Goal: Information Seeking & Learning: Learn about a topic

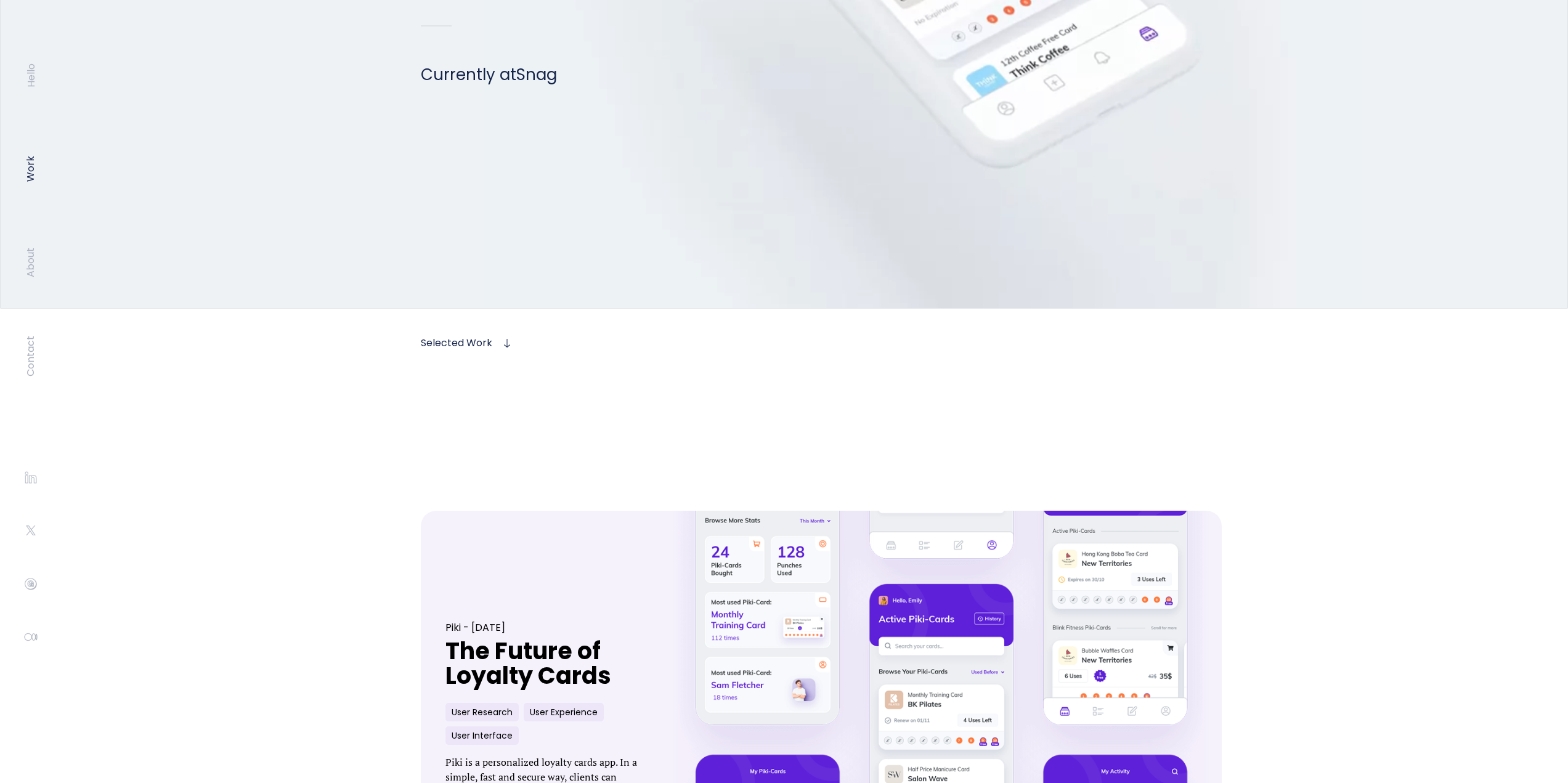
scroll to position [431, 0]
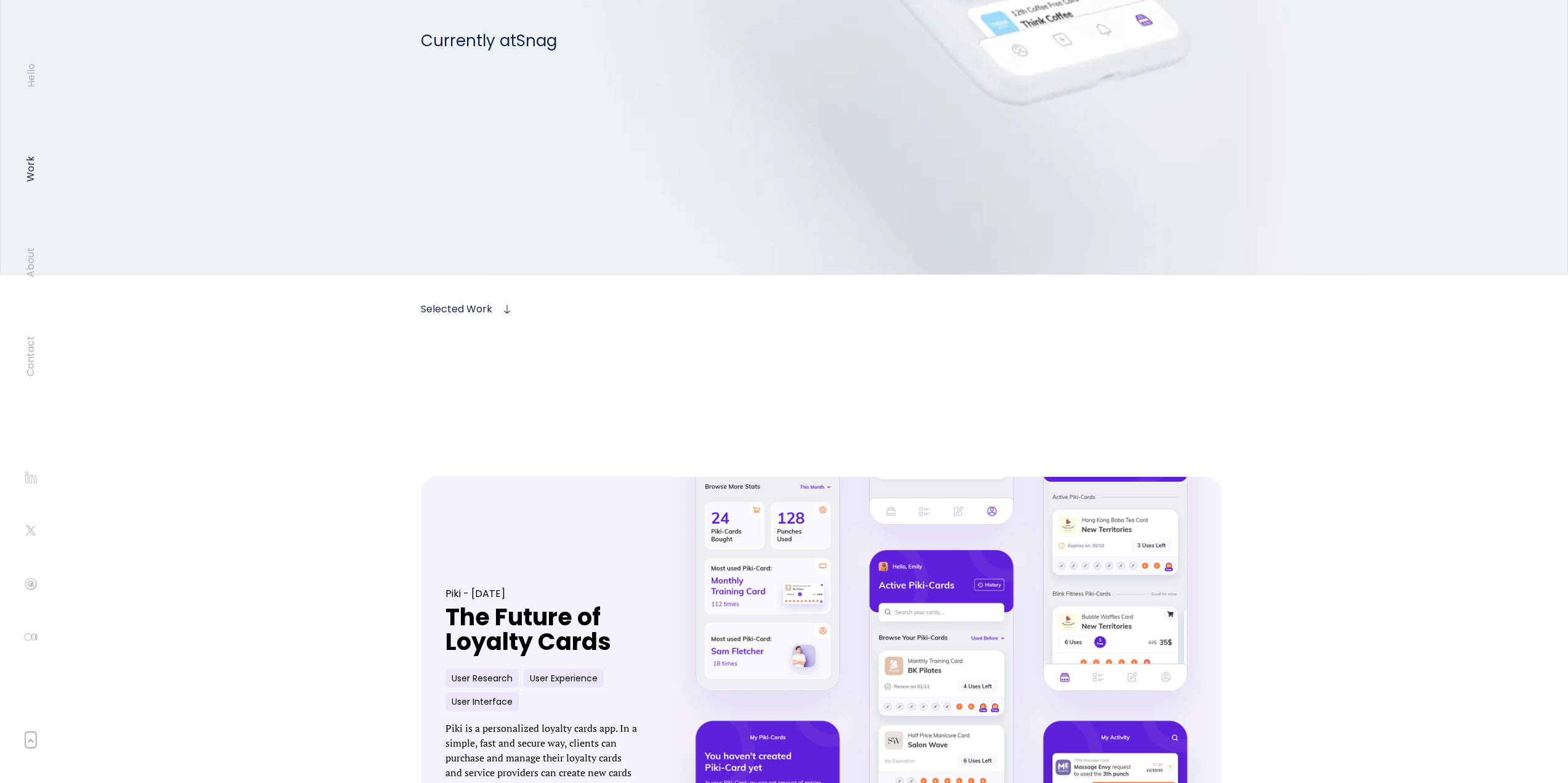
click at [501, 308] on div at bounding box center [508, 309] width 13 height 10
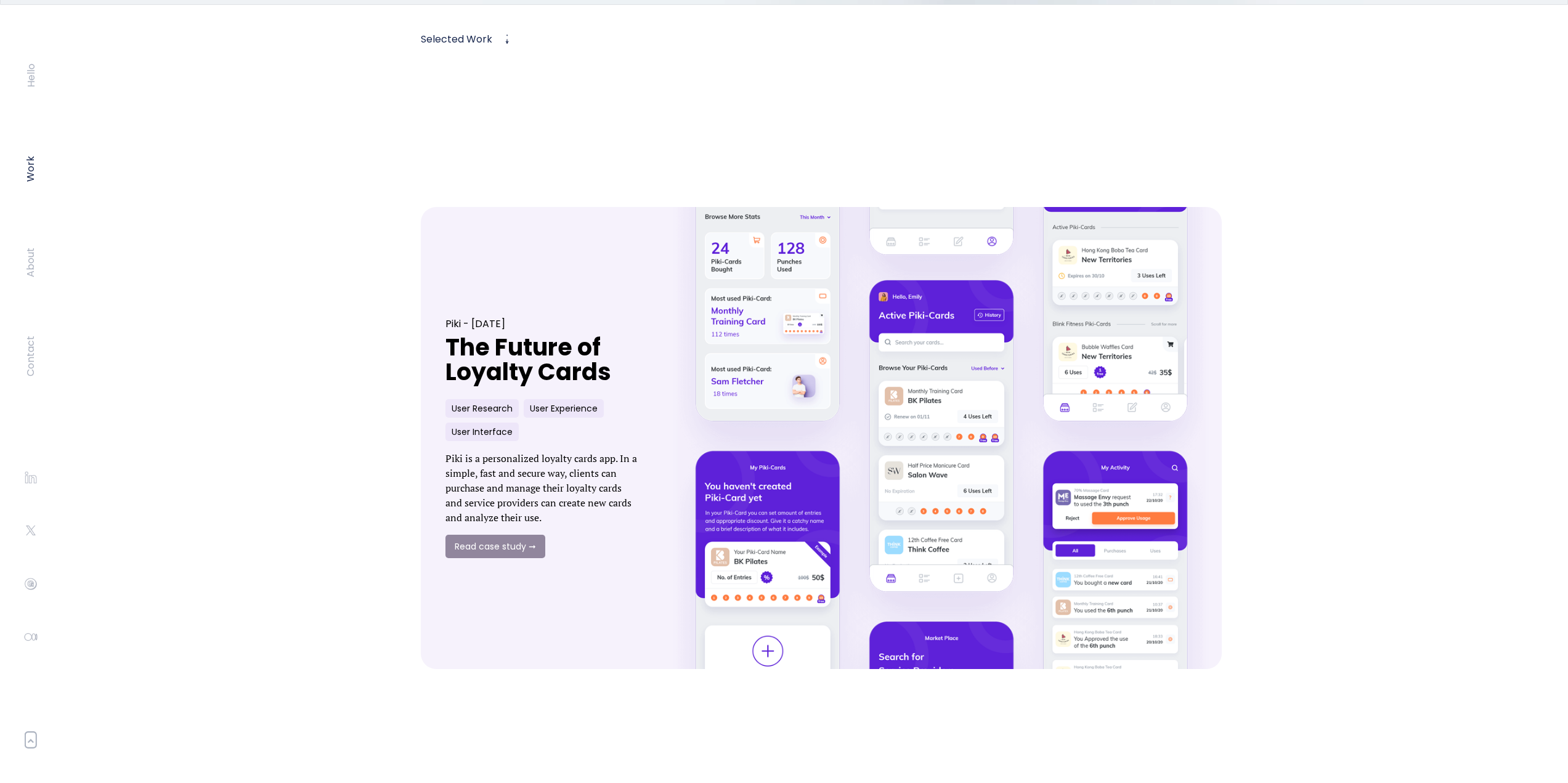
scroll to position [706, 0]
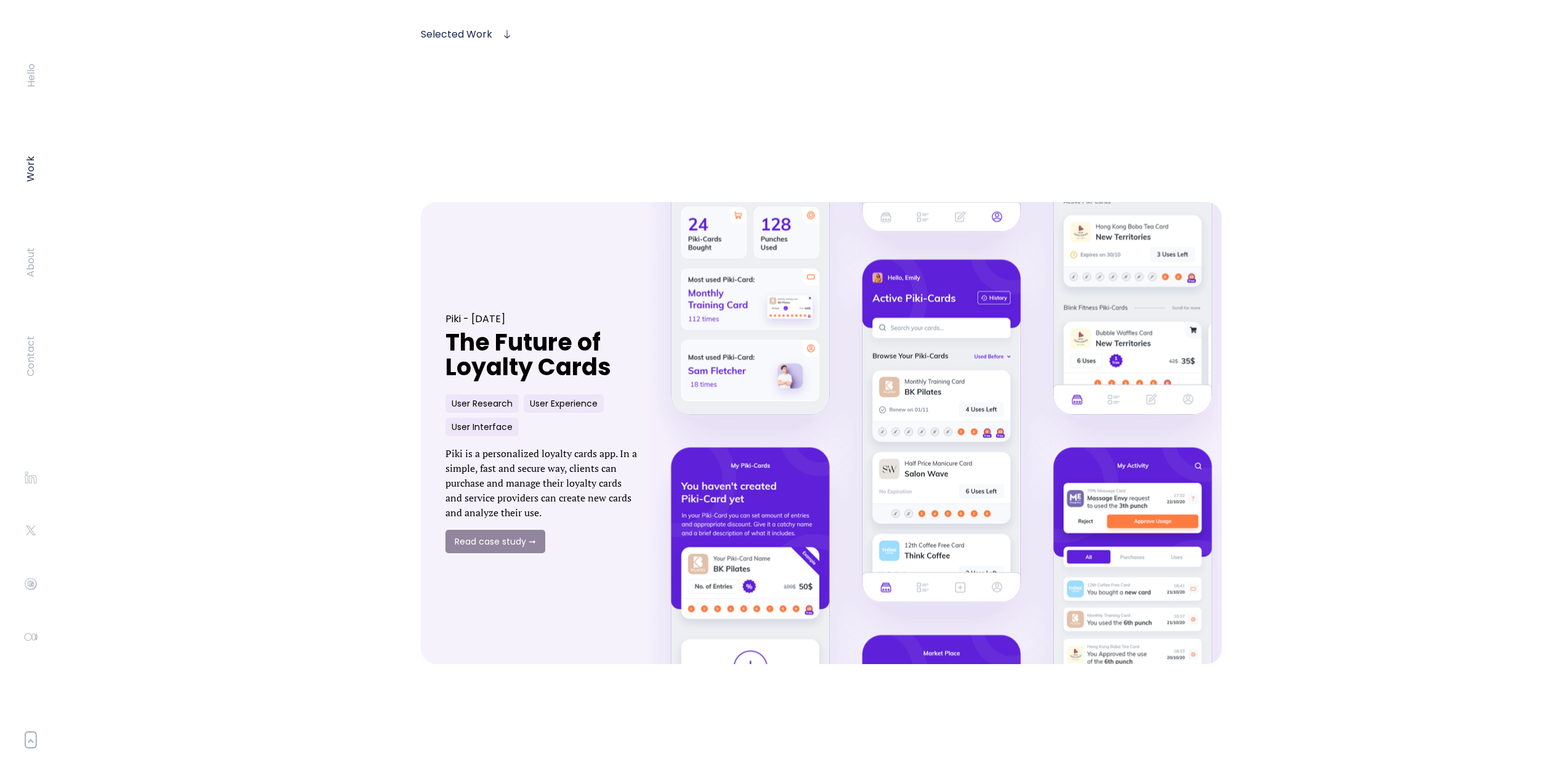
click at [850, 465] on link at bounding box center [941, 433] width 616 height 508
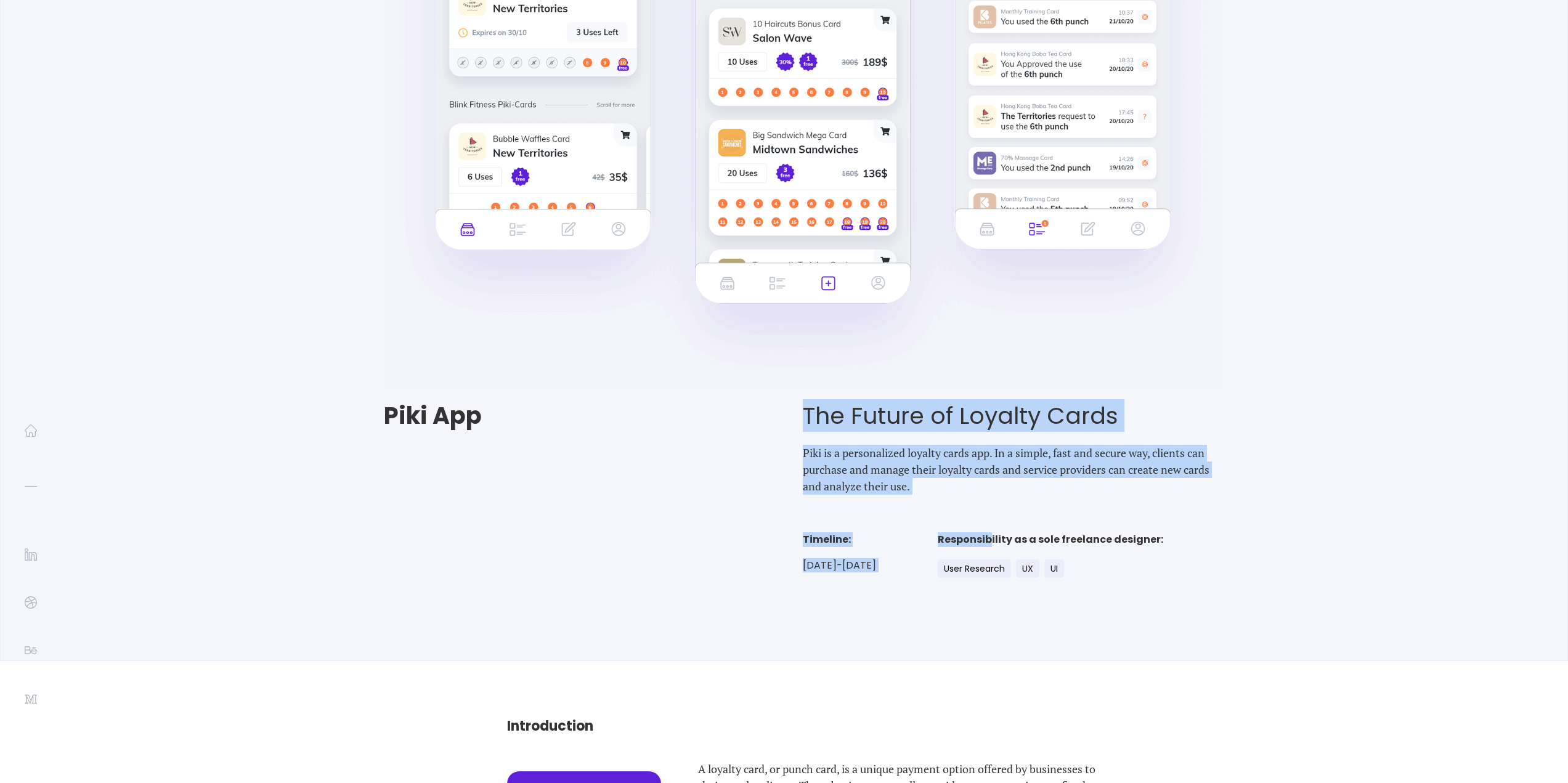
scroll to position [123, 0]
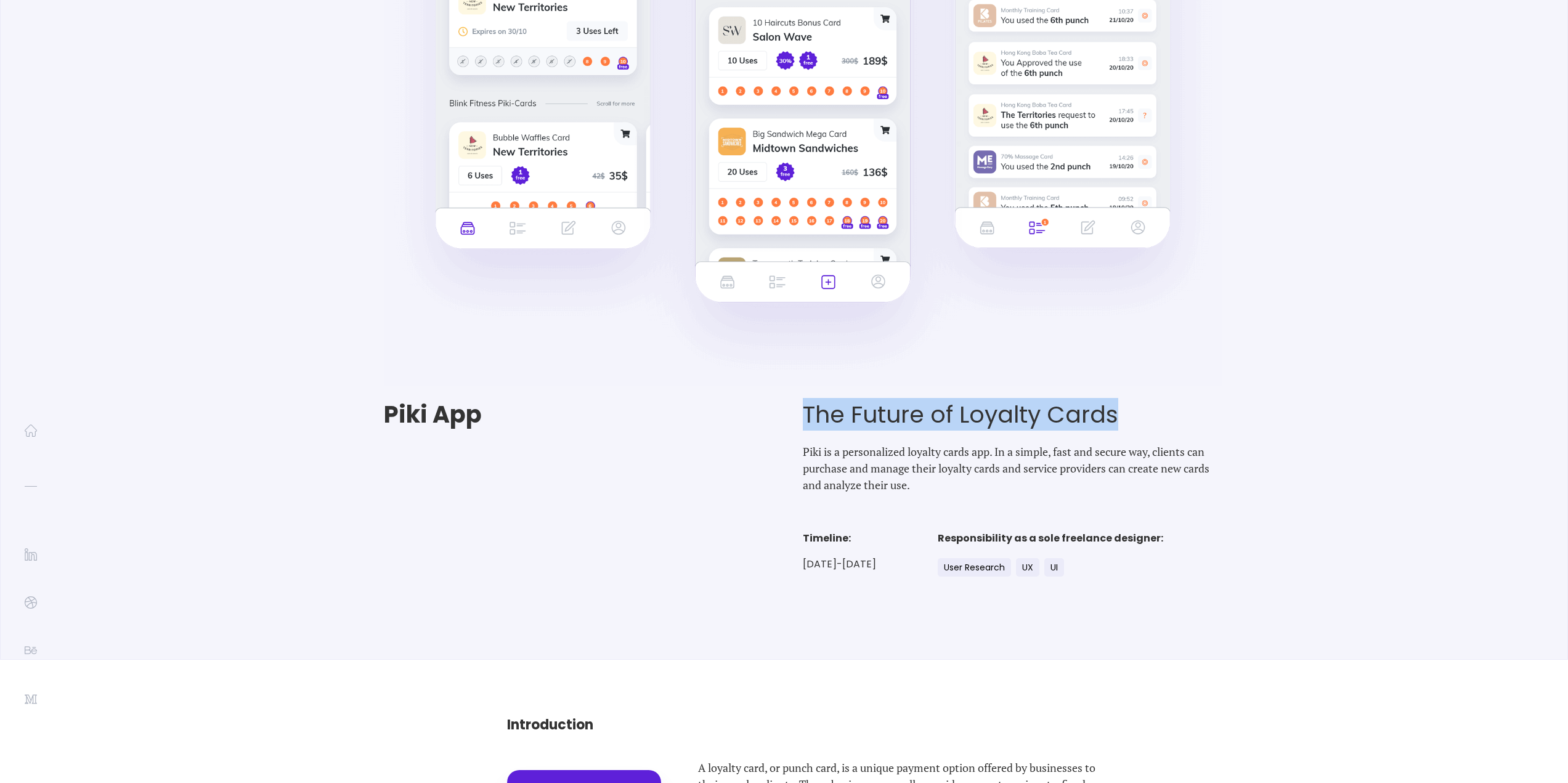
drag, startPoint x: 833, startPoint y: 530, endPoint x: 1204, endPoint y: 420, distance: 387.0
click at [1204, 420] on h1 "The Future of Loyalty Cards" at bounding box center [1012, 414] width 419 height 27
click at [1329, 431] on div "Piki App The Future of Loyalty Cards Piki is a personalized loyalty cards app. …" at bounding box center [784, 269] width 1568 height 783
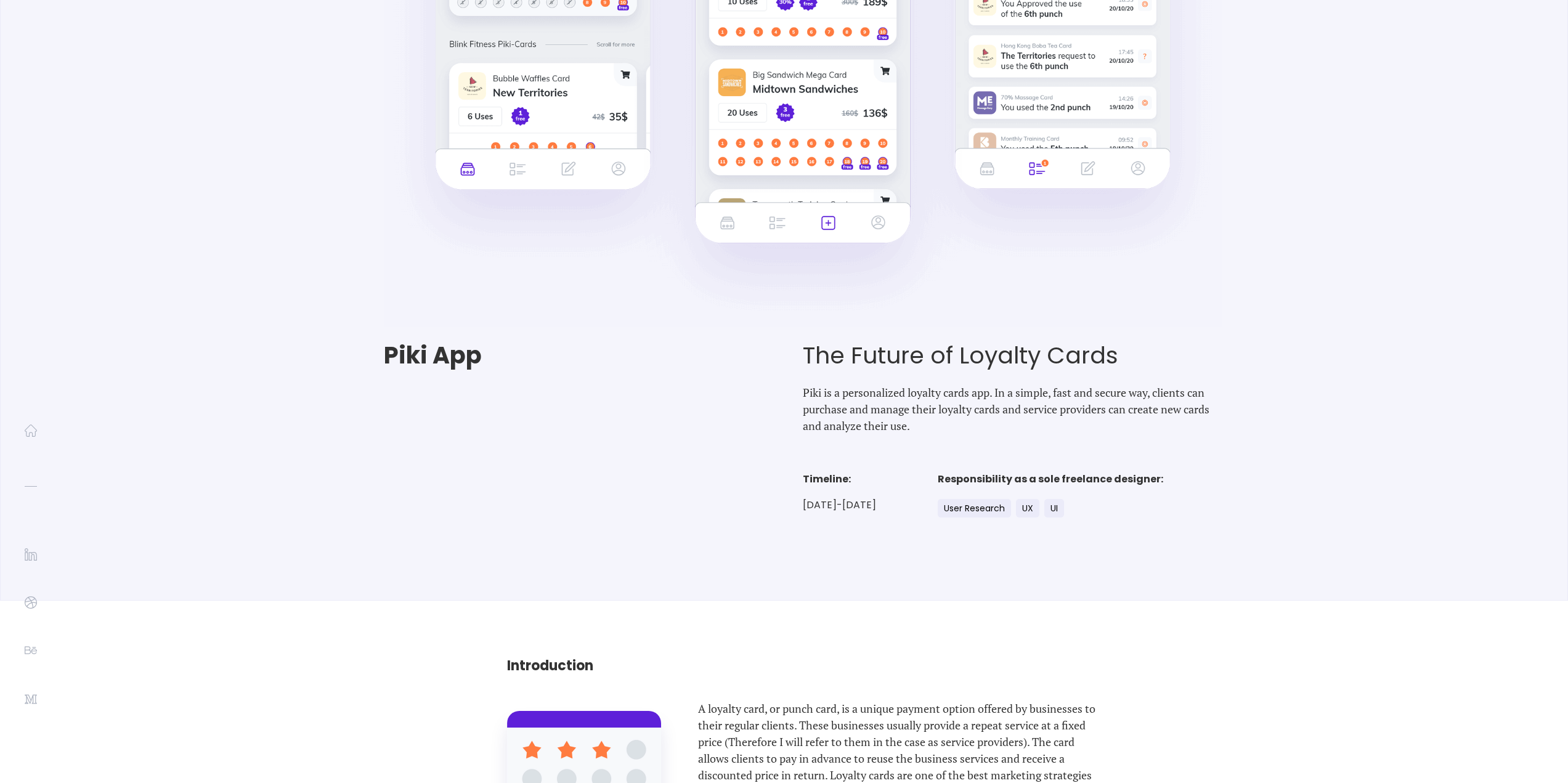
scroll to position [185, 0]
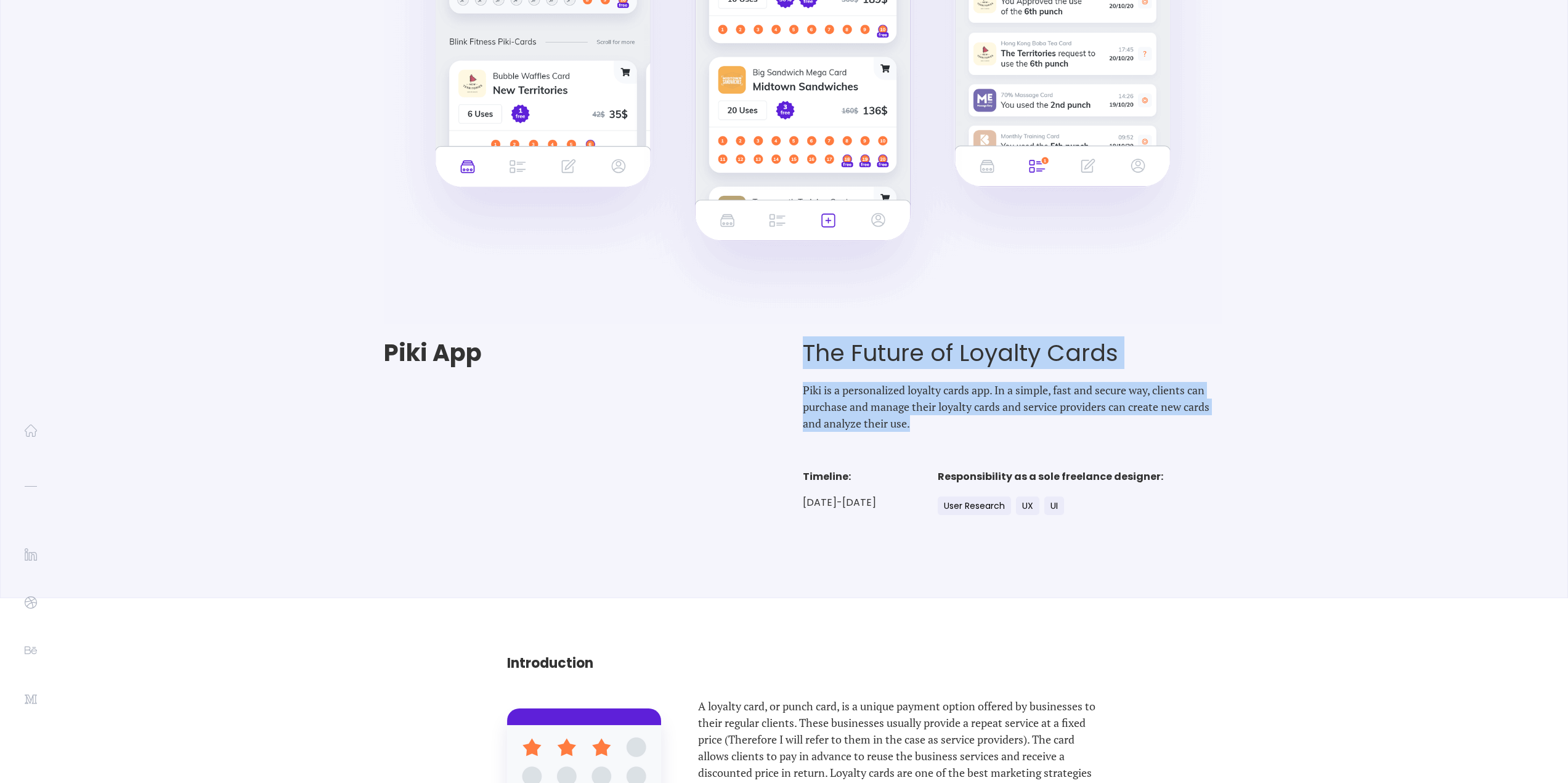
drag, startPoint x: 807, startPoint y: 345, endPoint x: 1224, endPoint y: 421, distance: 423.9
click at [1224, 421] on div "Piki App The Future of Loyalty Cards Piki is a personalized loyalty cards app. …" at bounding box center [784, 429] width 924 height 180
copy div "The Future of Loyalty Cards Piki is a personalized loyalty cards app. In a simp…"
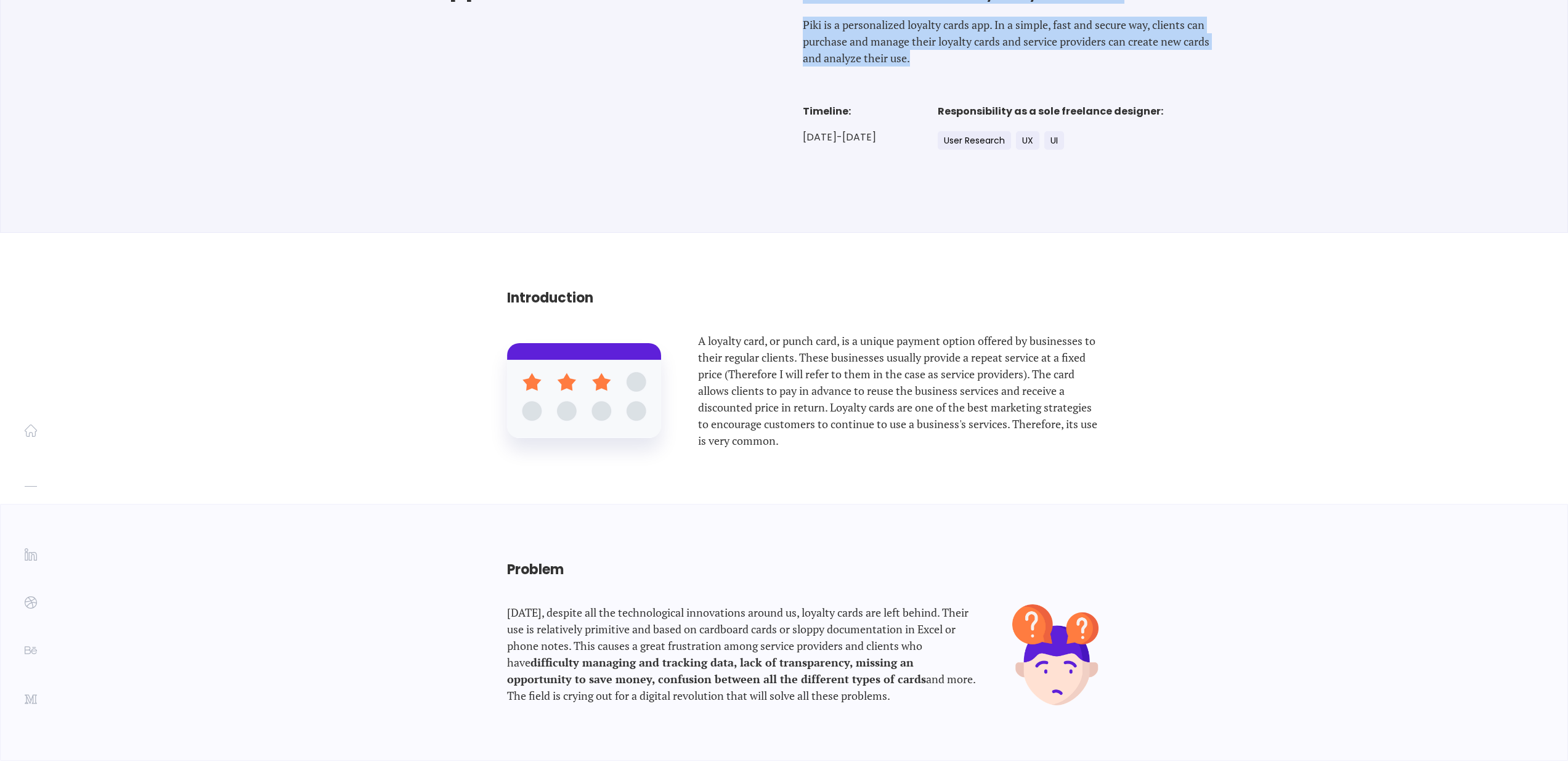
scroll to position [554, 0]
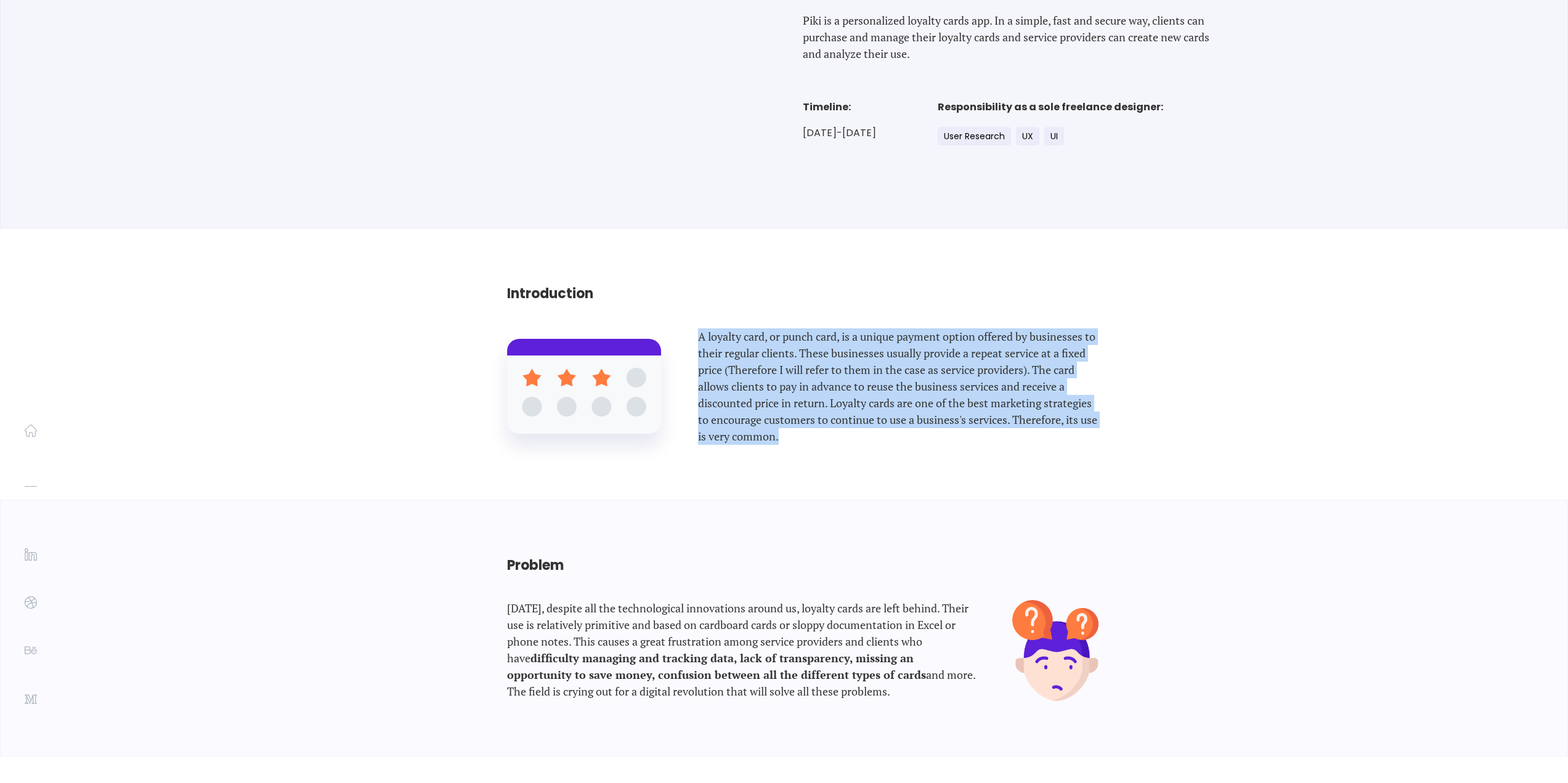
drag, startPoint x: 699, startPoint y: 336, endPoint x: 864, endPoint y: 438, distance: 194.0
click at [864, 438] on p "A loyalty card, or punch card, is a unique payment option offered by businesses…" at bounding box center [898, 386] width 400 height 117
copy p "A loyalty card, or punch card, is a unique payment option offered by businesses…"
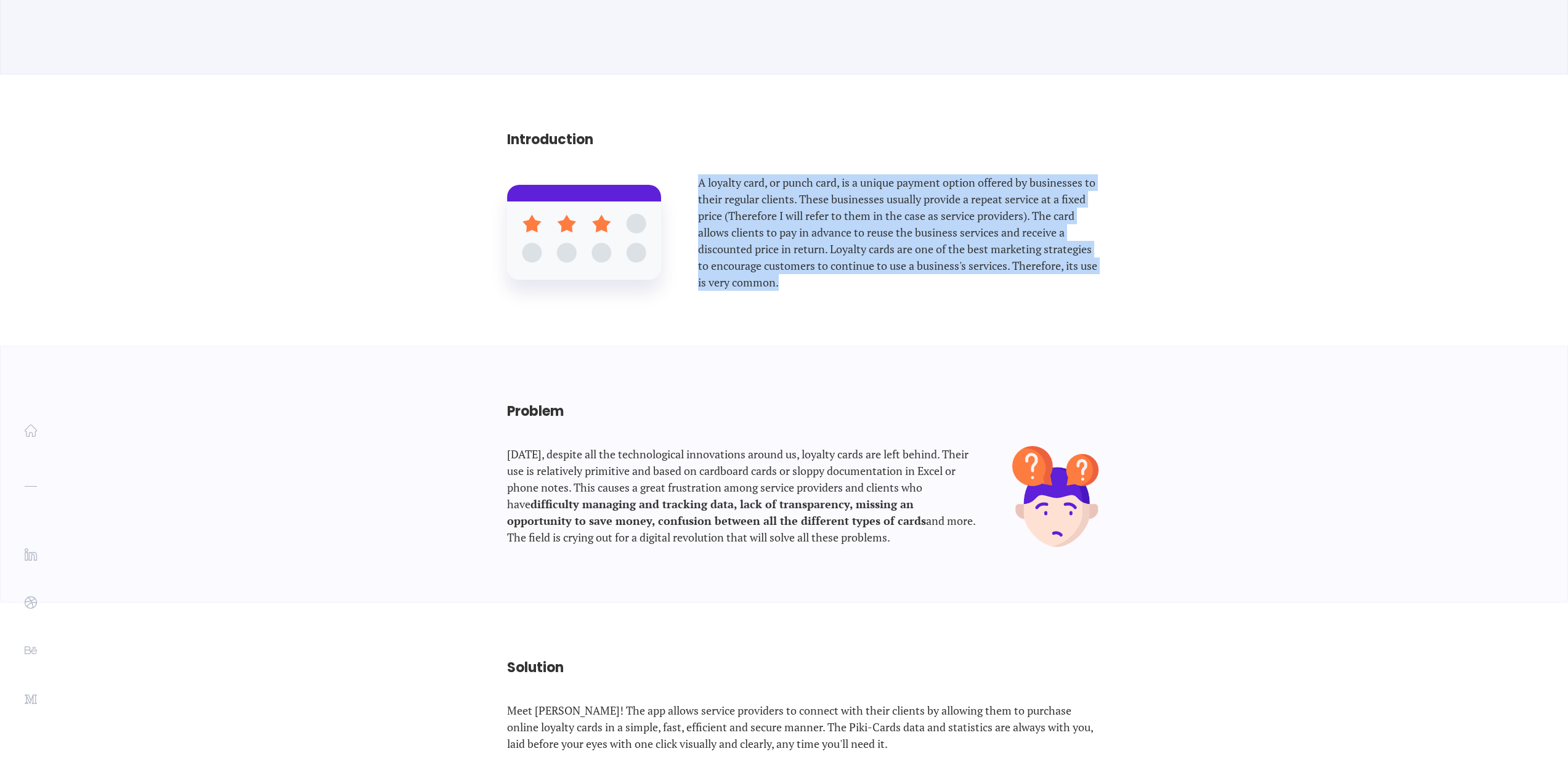
scroll to position [739, 0]
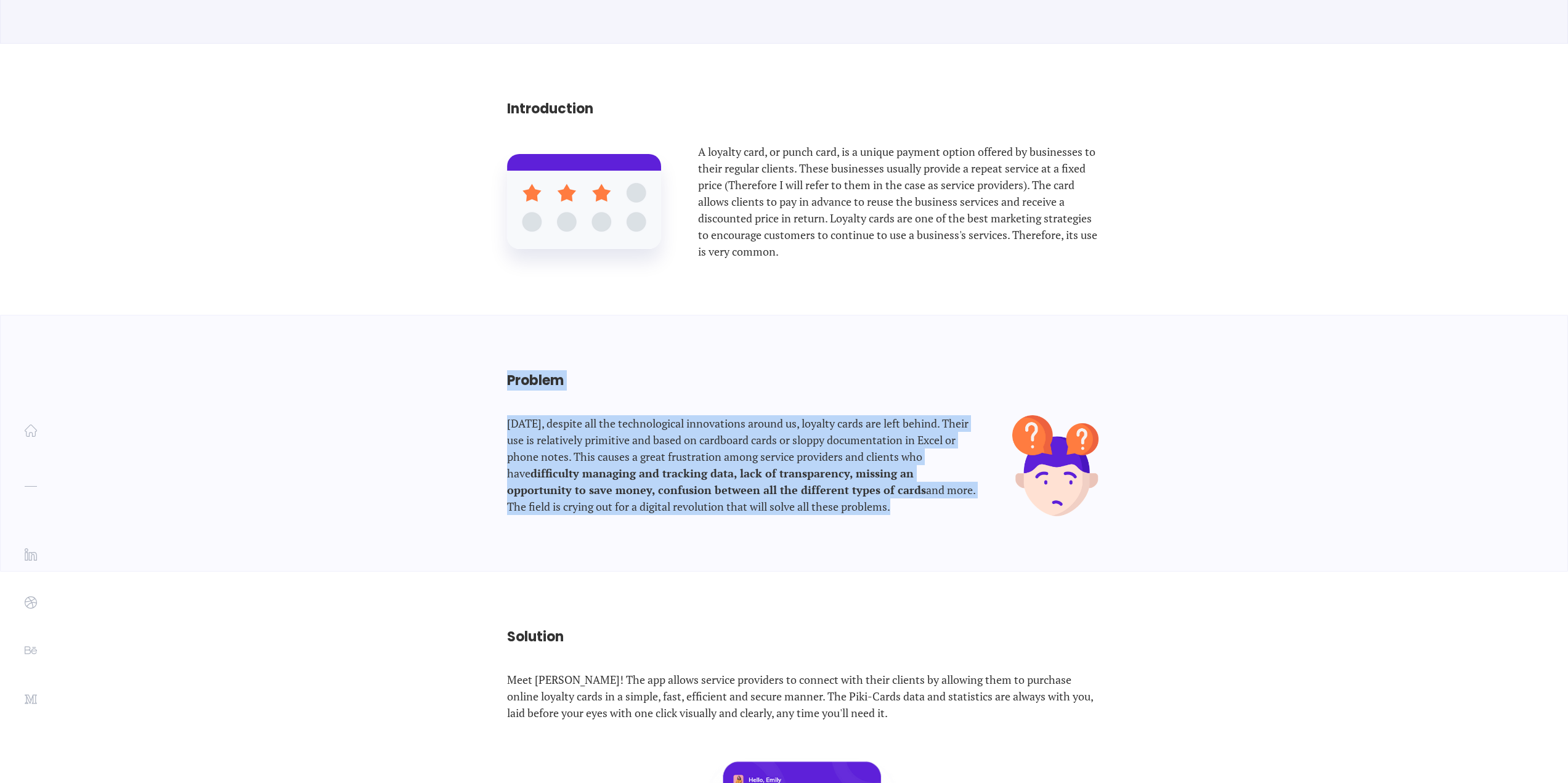
drag, startPoint x: 508, startPoint y: 379, endPoint x: 861, endPoint y: 521, distance: 380.5
click at [861, 521] on div "Problem Today, despite all the technological innovations around us, loyalty car…" at bounding box center [784, 443] width 677 height 255
copy div "Problem Today, despite all the technological innovations around us, loyalty car…"
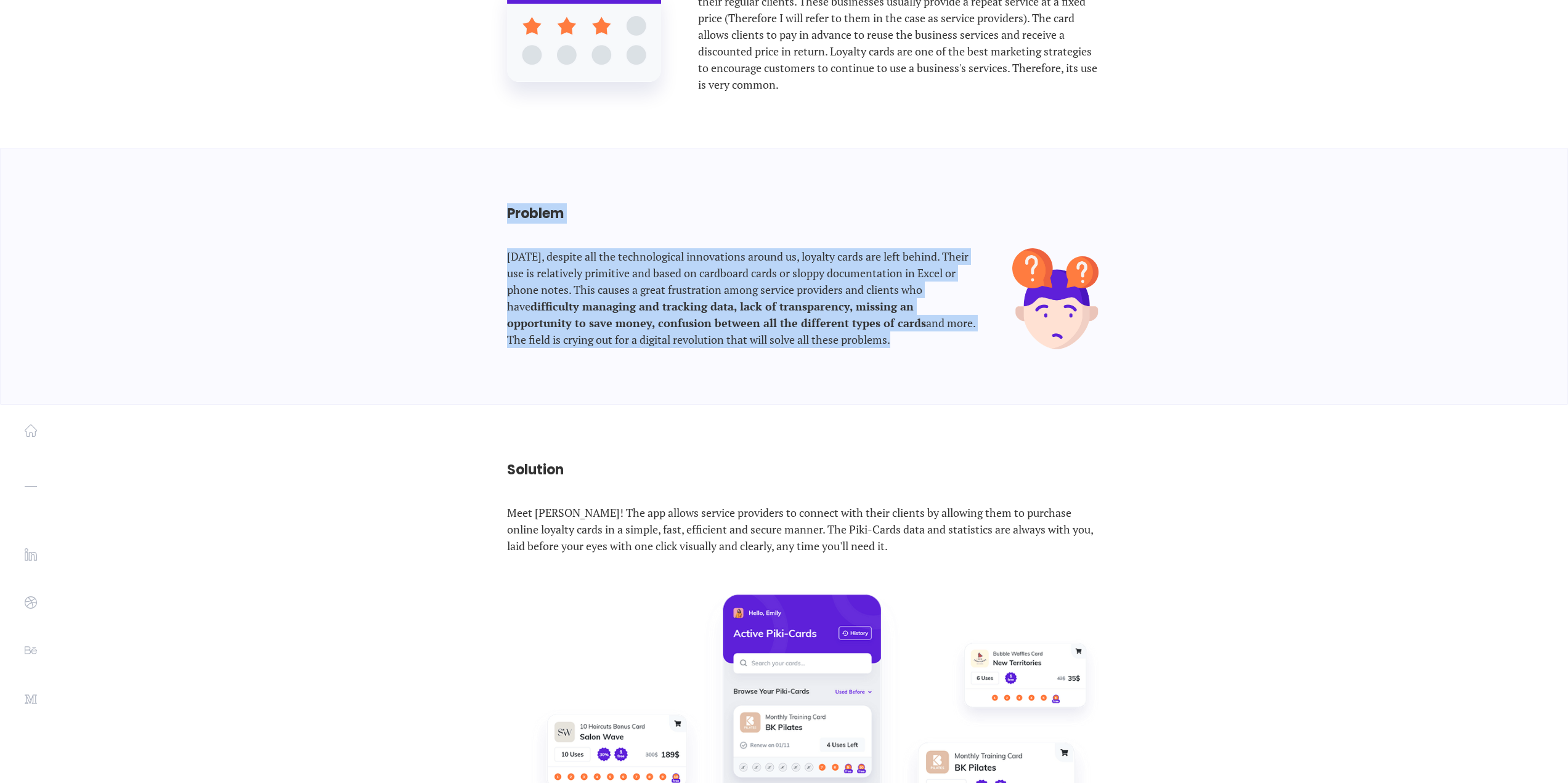
scroll to position [924, 0]
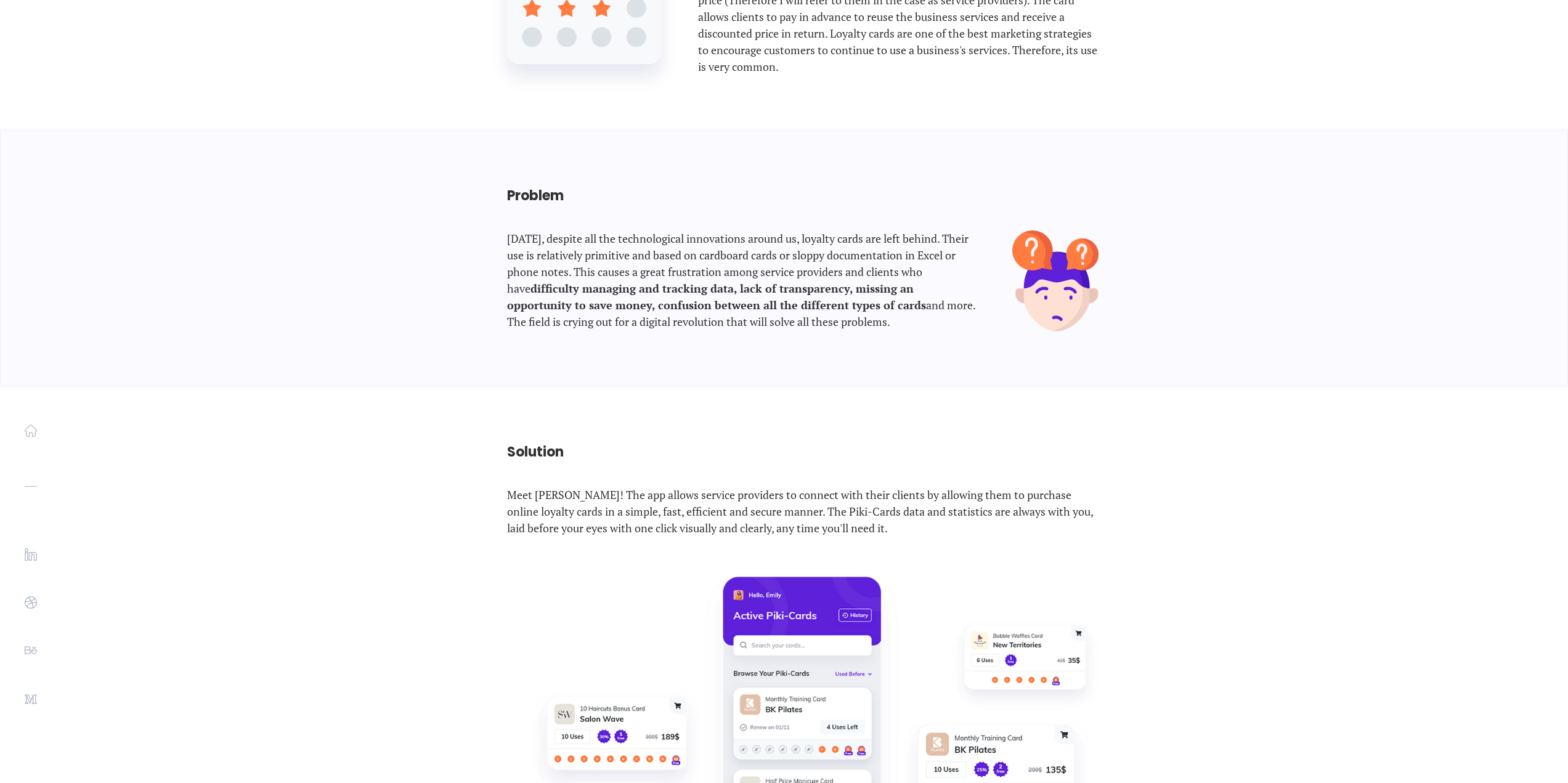
drag, startPoint x: 509, startPoint y: 499, endPoint x: 916, endPoint y: 555, distance: 410.8
click at [916, 555] on div "Solution Meet Piki! The app allows service providers to connect with their clie…" at bounding box center [784, 731] width 677 height 689
copy p "Meet Piki! The app allows service providers to connect with their clients by al…"
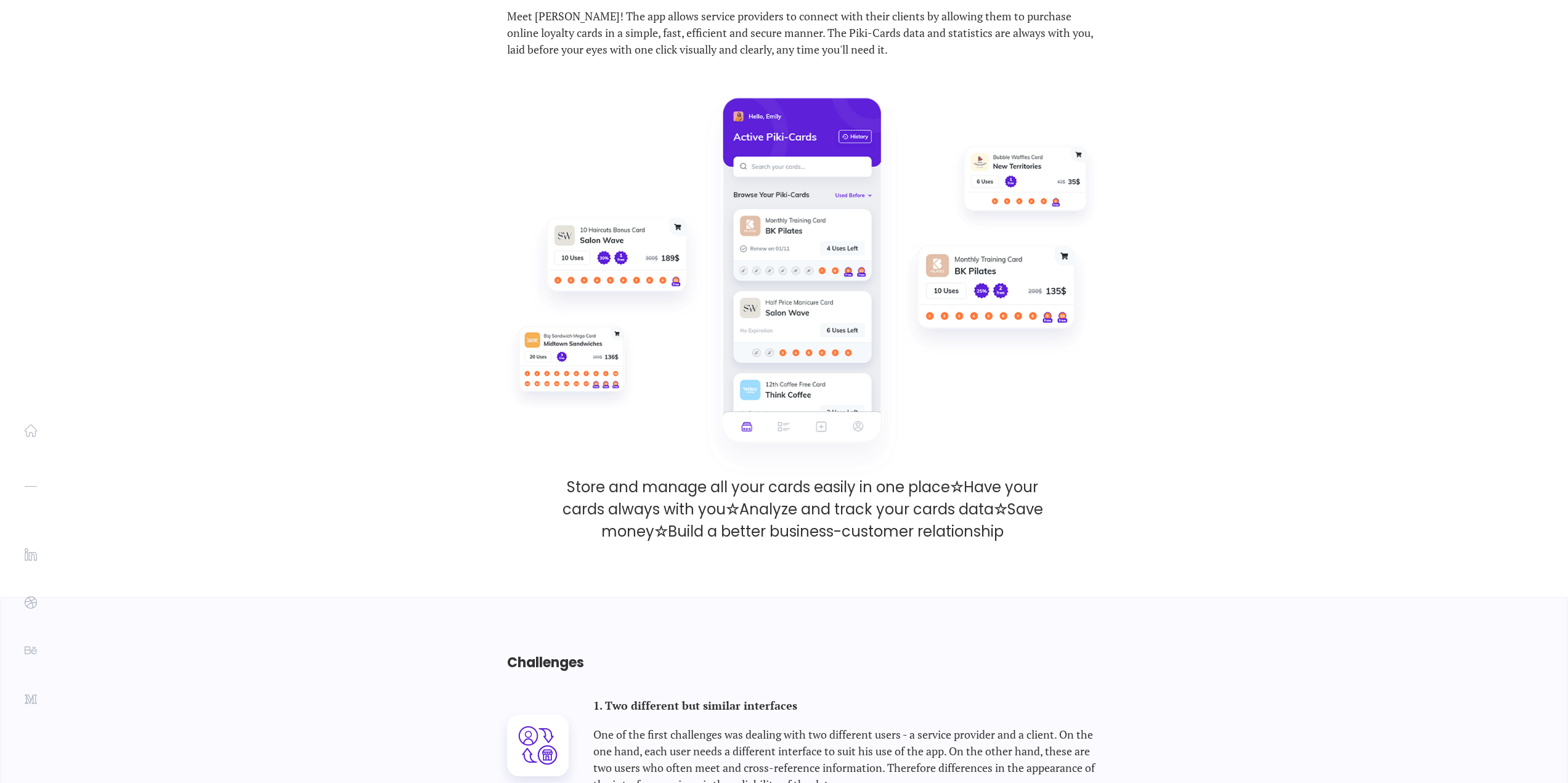
scroll to position [1416, 0]
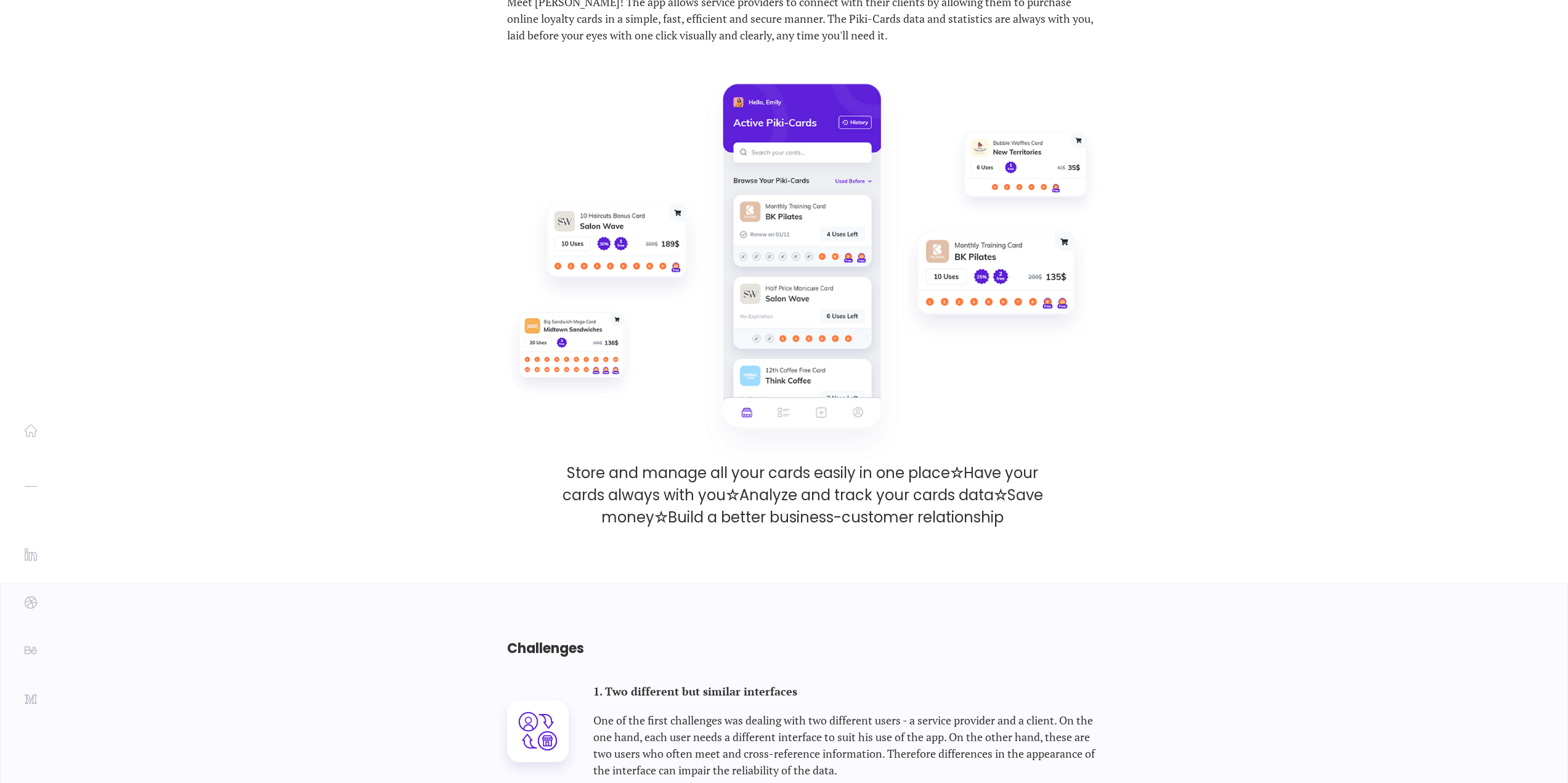
drag, startPoint x: 567, startPoint y: 474, endPoint x: 1050, endPoint y: 532, distance: 486.5
click at [1050, 532] on div "Solution Meet Piki! The app allows service providers to connect with their clie…" at bounding box center [784, 239] width 677 height 689
copy p "Store and manage all your cards easily in one place ☆ Have your cards always wi…"
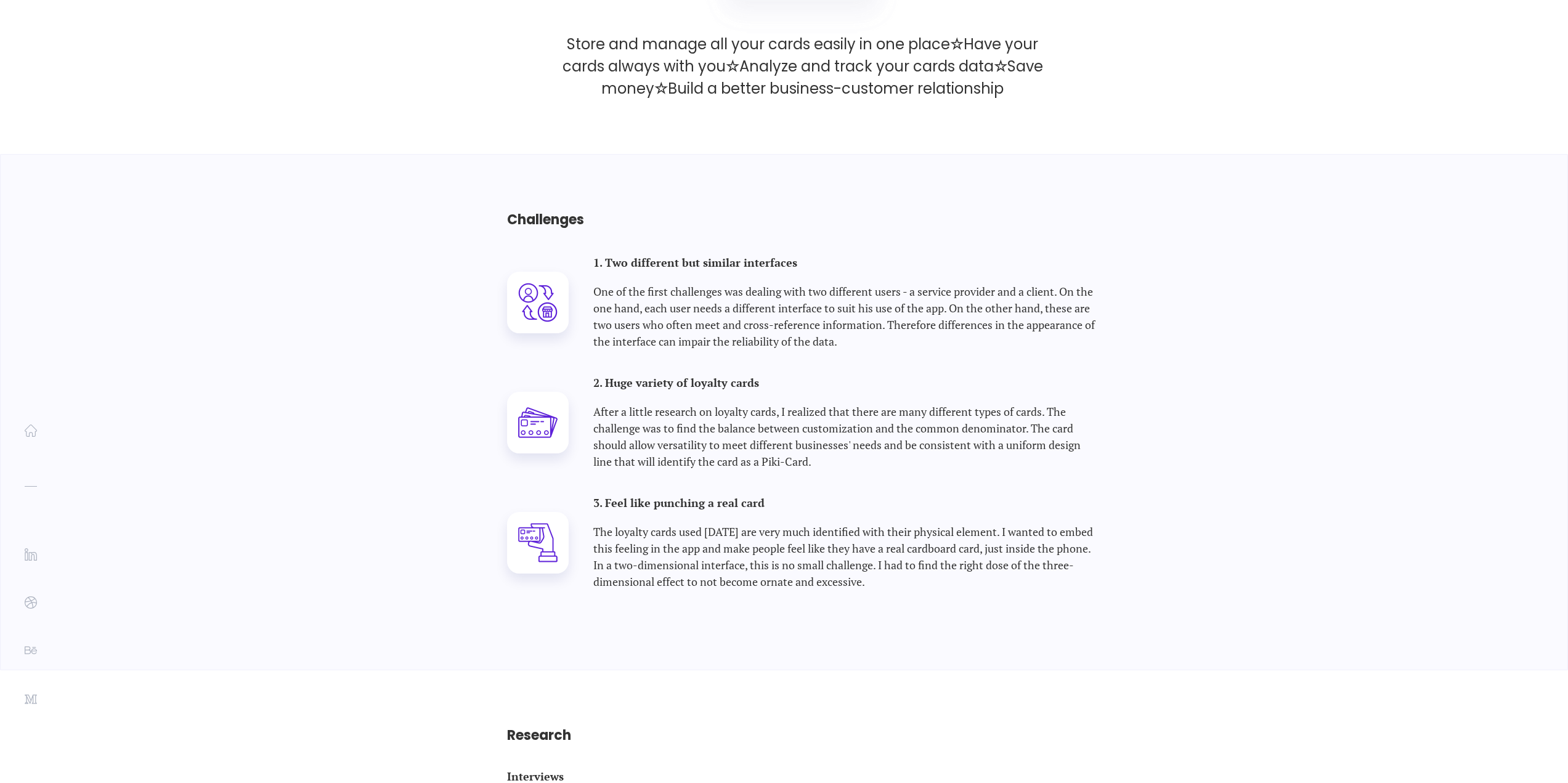
scroll to position [1848, 0]
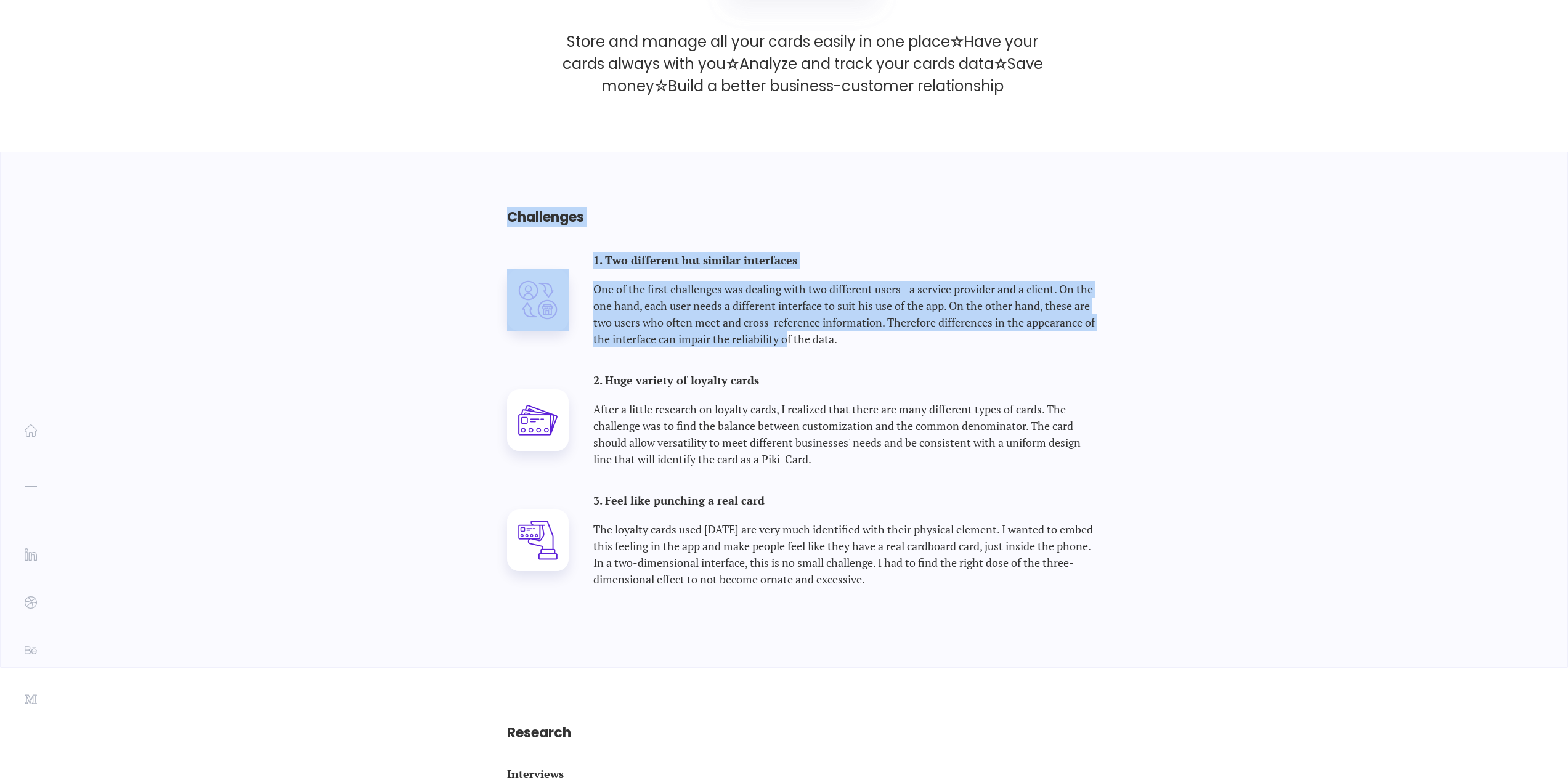
drag, startPoint x: 508, startPoint y: 220, endPoint x: 789, endPoint y: 337, distance: 304.4
click at [789, 337] on div "Challenges 1. Two different but similar interfaces One of the first challenges …" at bounding box center [784, 410] width 677 height 515
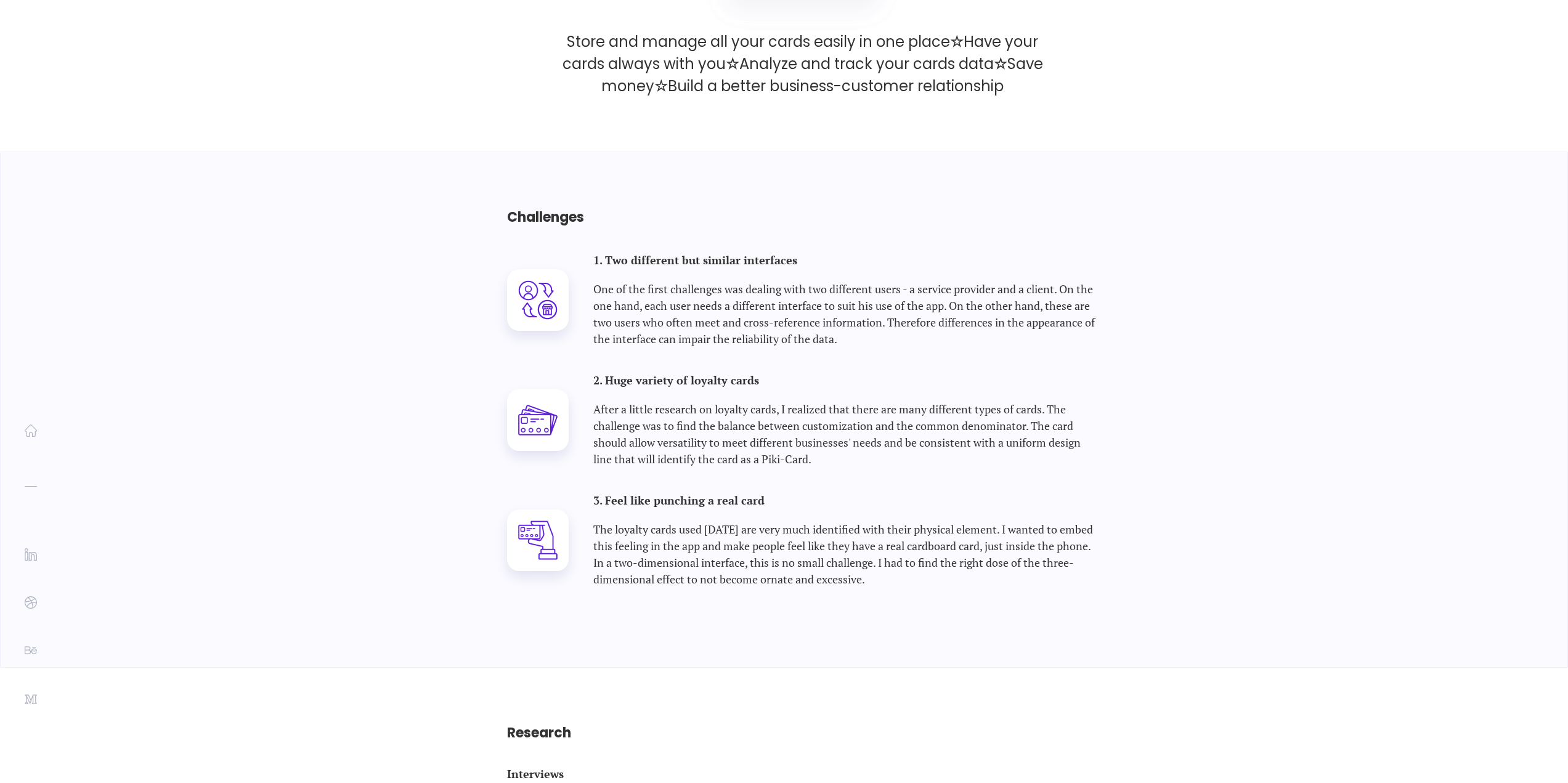
click at [746, 366] on div "Challenges 1. Two different but similar interfaces One of the first challenges …" at bounding box center [784, 410] width 677 height 515
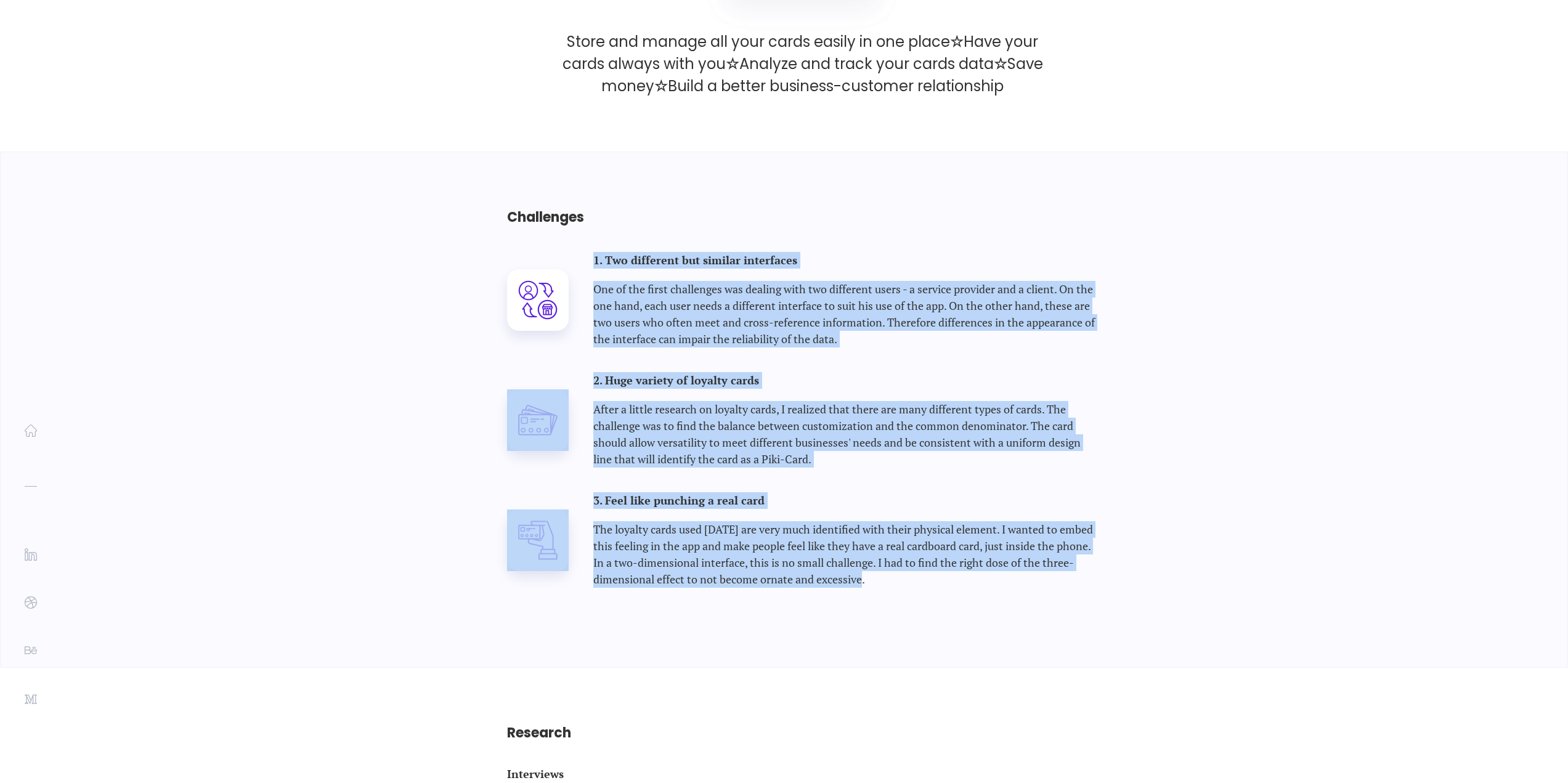
drag, startPoint x: 591, startPoint y: 258, endPoint x: 938, endPoint y: 598, distance: 485.8
click at [938, 598] on div "Challenges 1. Two different but similar interfaces One of the first challenges …" at bounding box center [784, 410] width 677 height 515
drag, startPoint x: 933, startPoint y: 589, endPoint x: 901, endPoint y: 592, distance: 32.1
click at [931, 589] on div "Challenges 1. Two different but similar interfaces One of the first challenges …" at bounding box center [784, 410] width 677 height 515
click at [867, 586] on p "The loyalty cards used today are very much identified with their physical eleme…" at bounding box center [846, 554] width 505 height 67
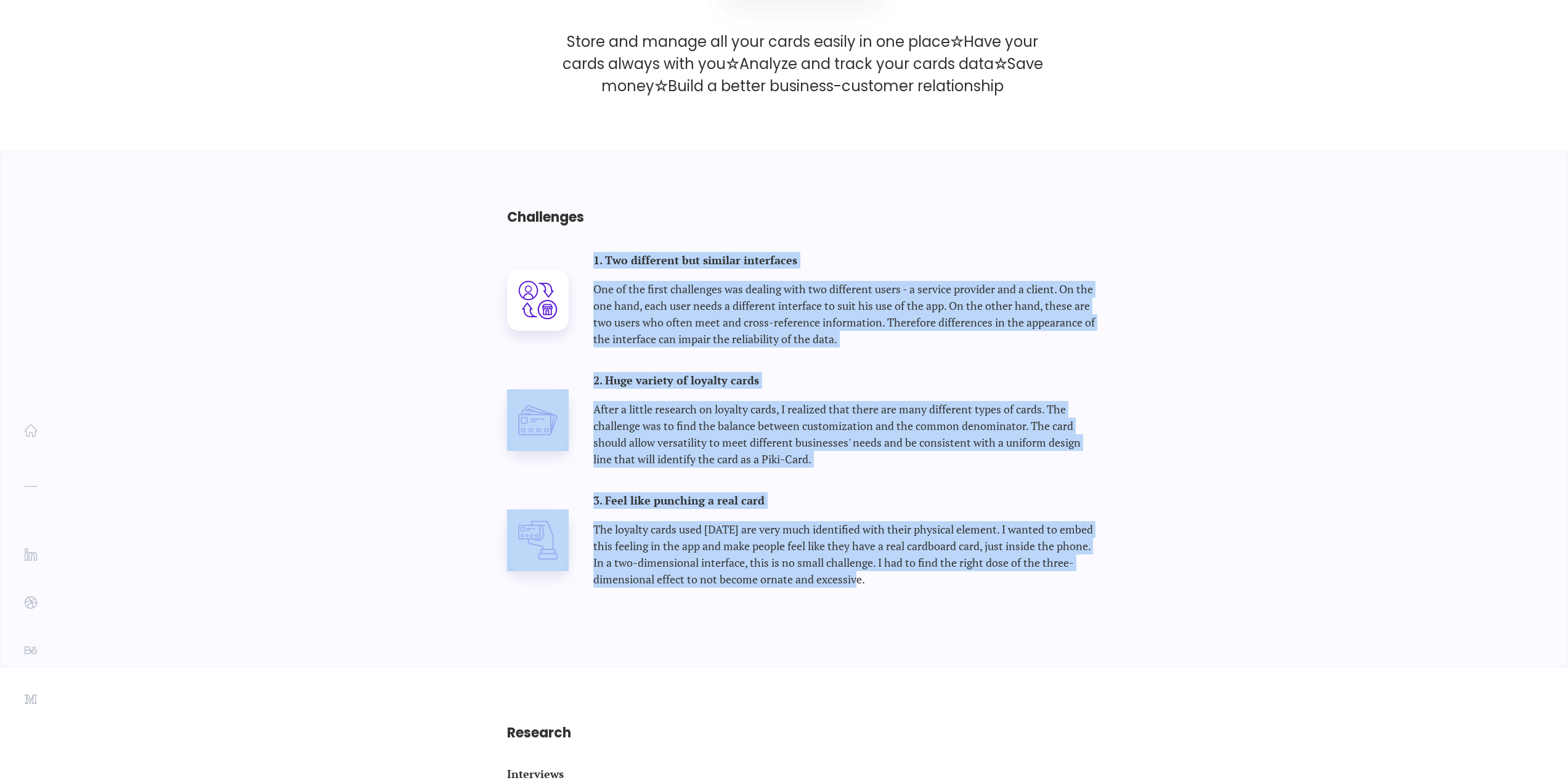
drag, startPoint x: 863, startPoint y: 583, endPoint x: 591, endPoint y: 244, distance: 434.6
click at [591, 244] on div "Challenges 1. Two different but similar interfaces One of the first challenges …" at bounding box center [784, 410] width 677 height 515
copy div "1. Two different but similar interfaces One of the first challenges was dealing…"
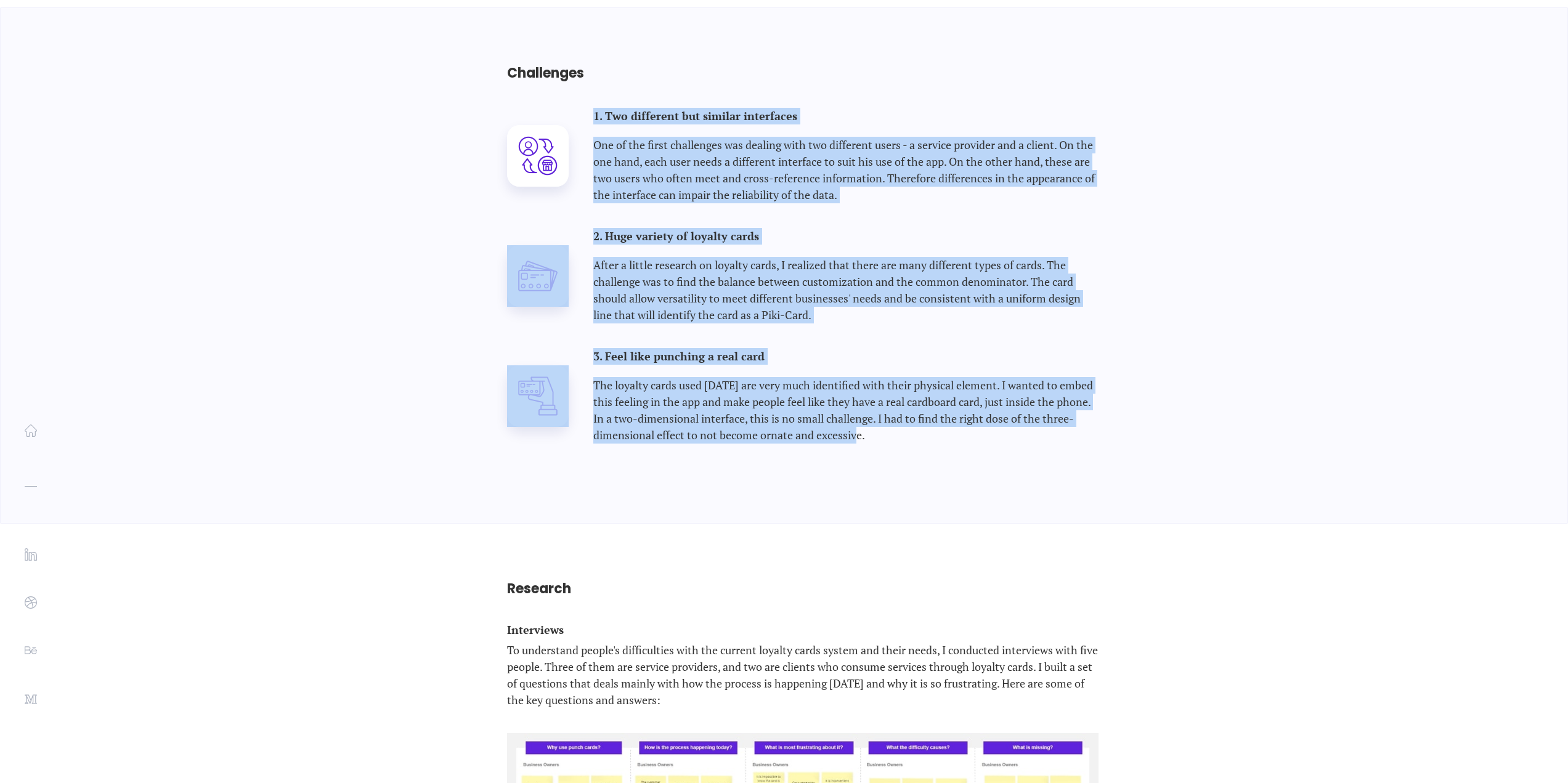
scroll to position [2033, 0]
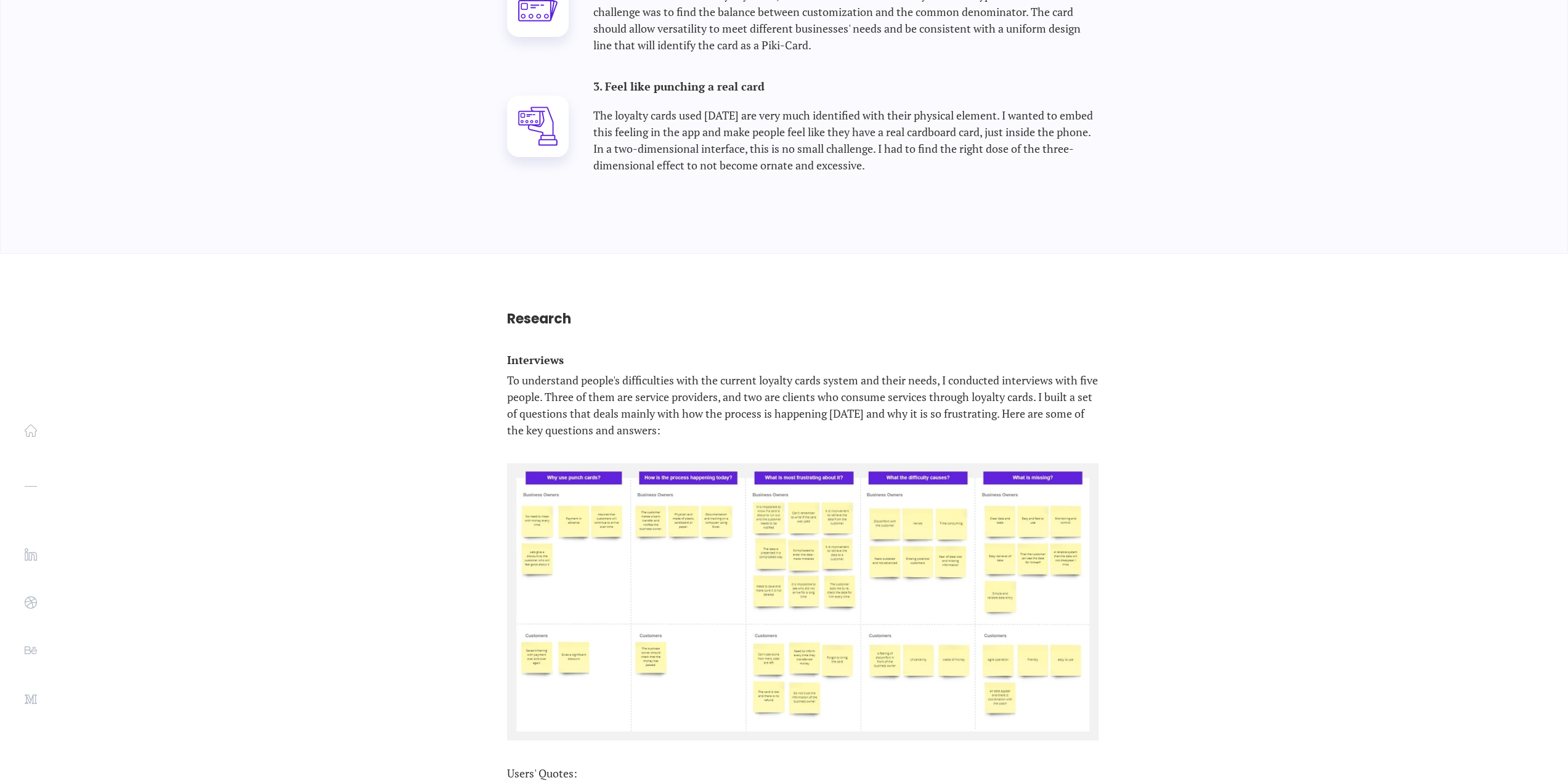
scroll to position [2279, 0]
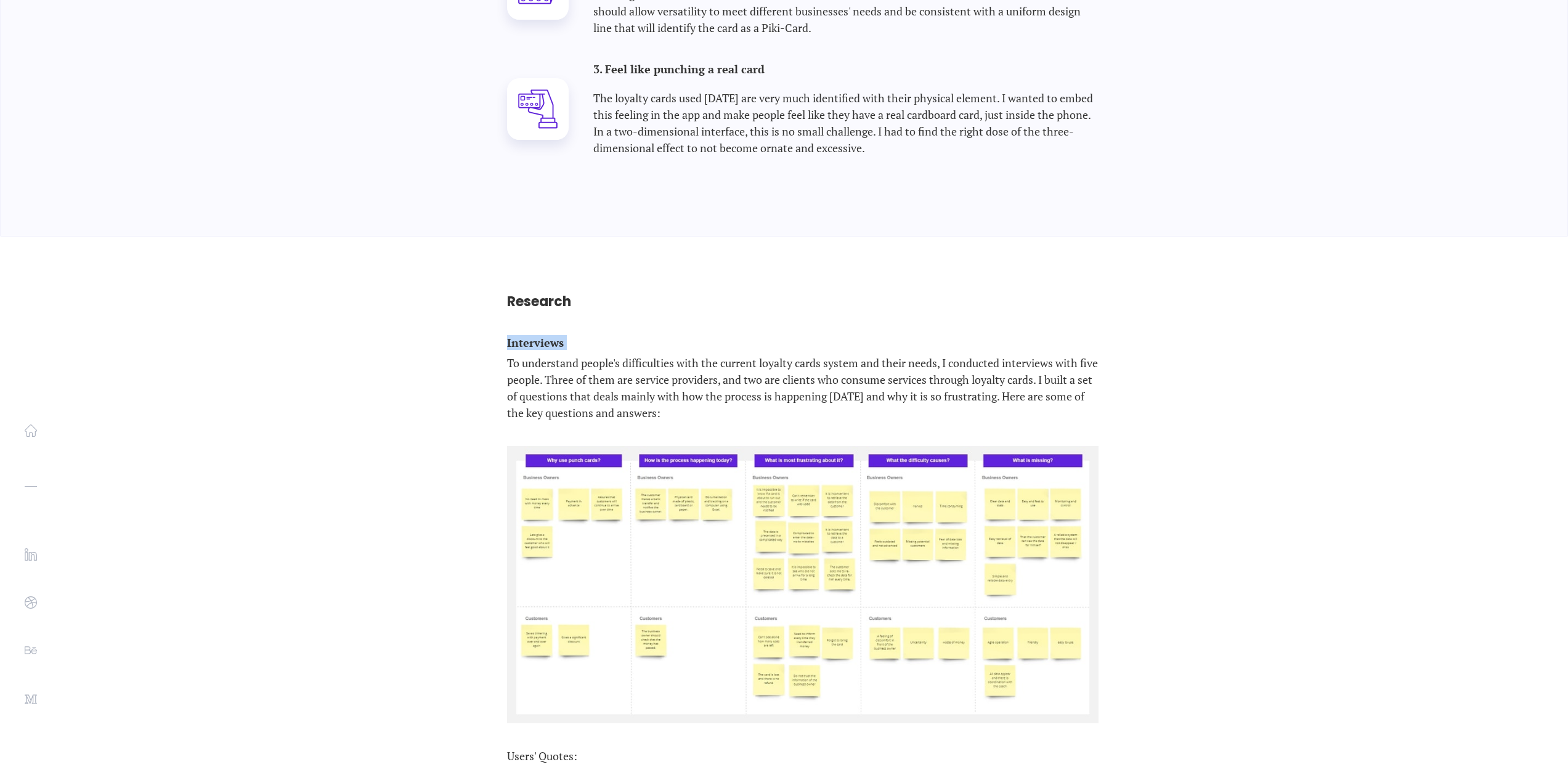
drag, startPoint x: 501, startPoint y: 345, endPoint x: 885, endPoint y: 436, distance: 394.6
copy p "Interviews"
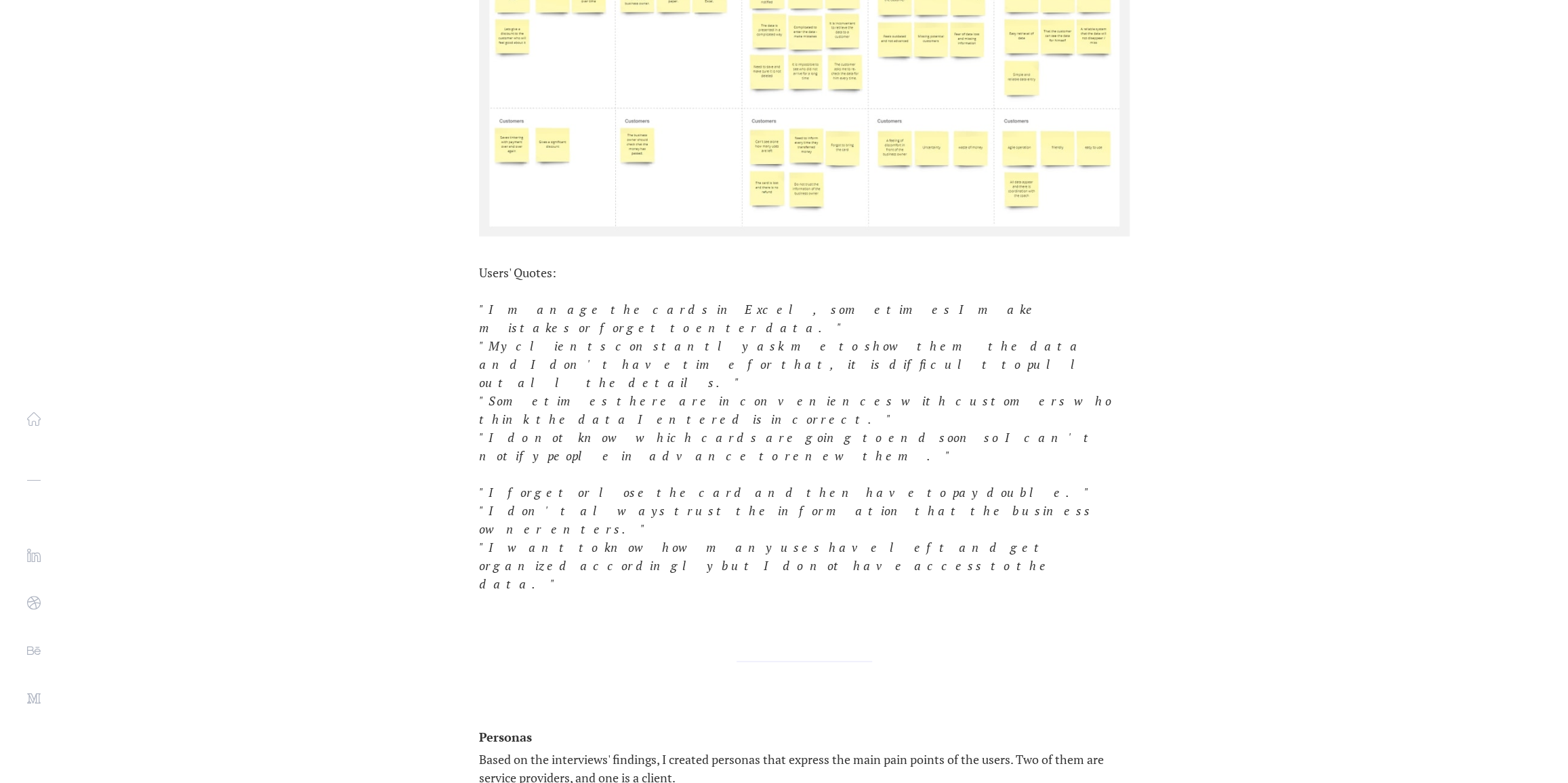
scroll to position [2950, 0]
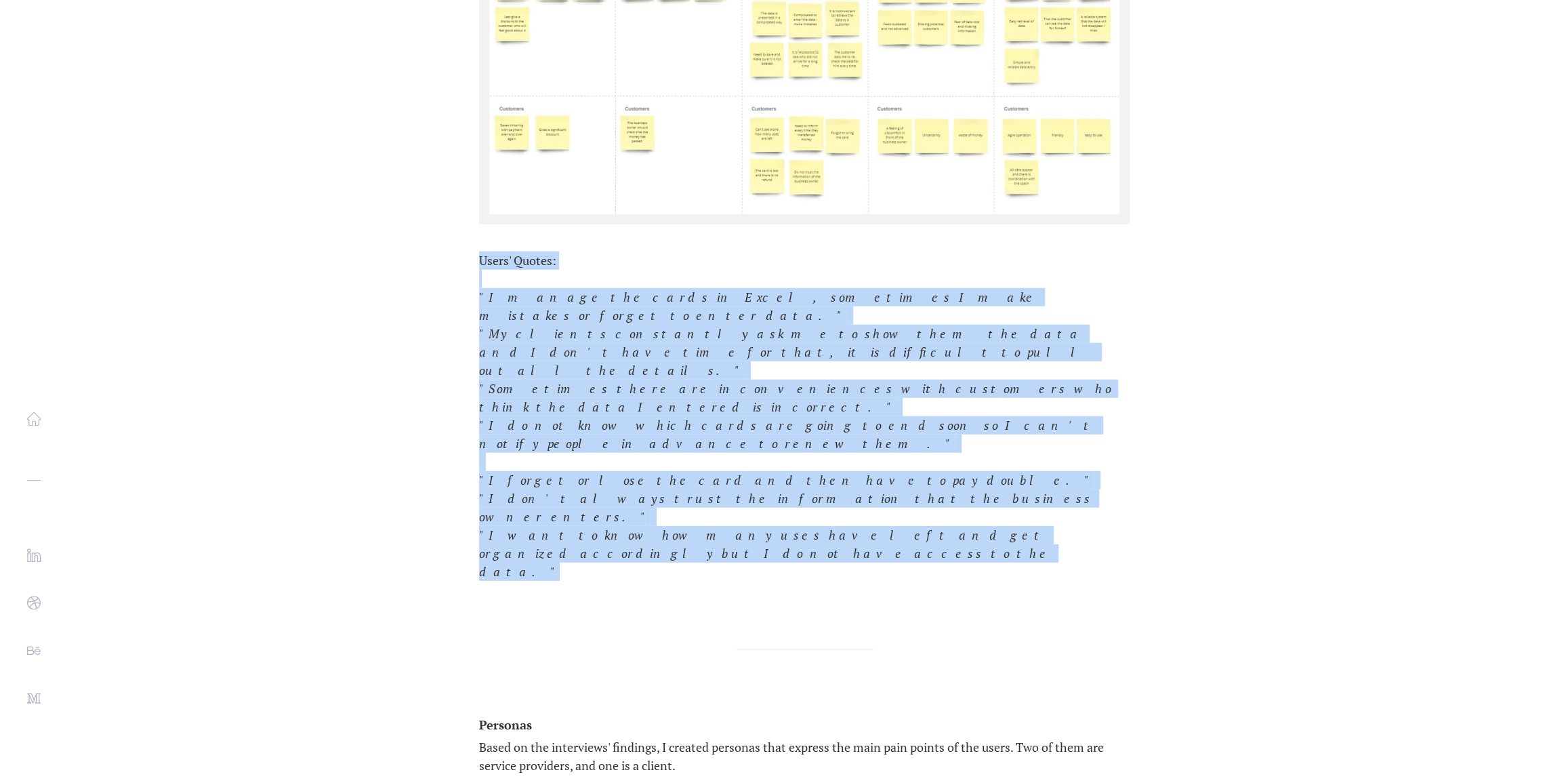
drag, startPoint x: 478, startPoint y: 258, endPoint x: 1094, endPoint y: 433, distance: 640.4
copy div "Users' Quotes: ‍ "I manage the cards in Excel, sometimes I make mistakes or for…"
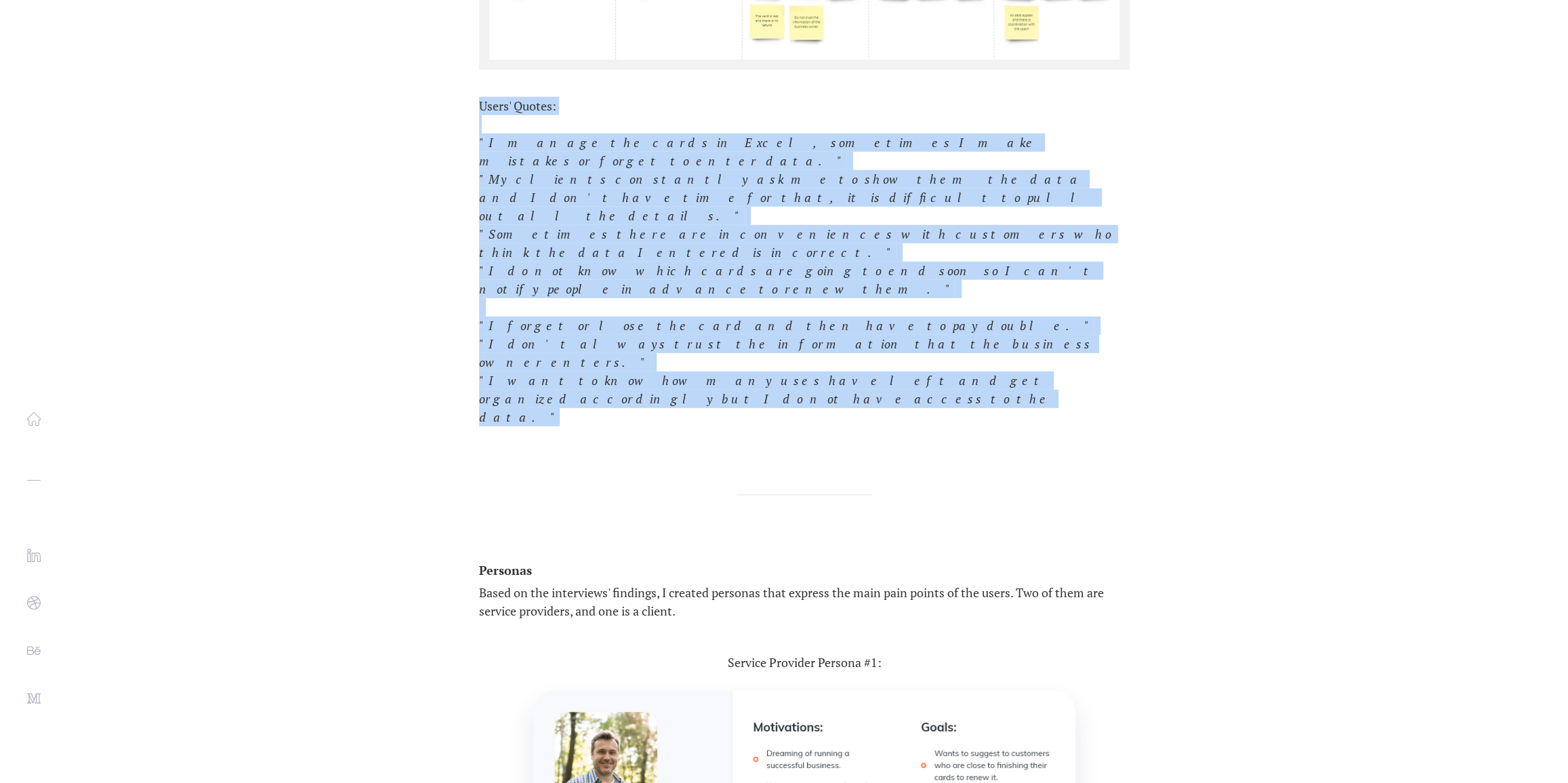
scroll to position [3197, 0]
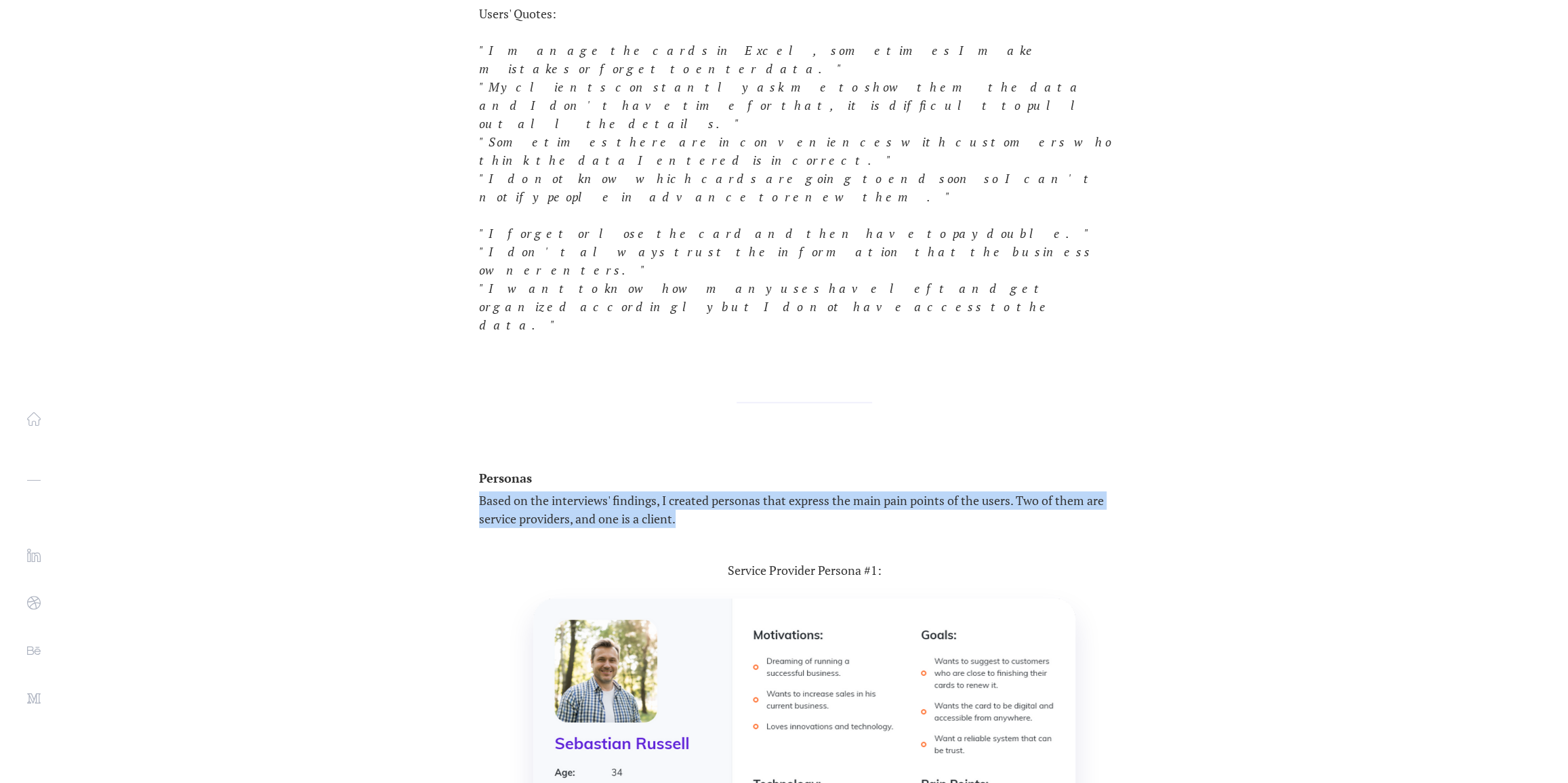
drag, startPoint x: 480, startPoint y: 351, endPoint x: 945, endPoint y: 388, distance: 466.5
copy p "Based on the interviews' findings, I created personas that express the main pai…"
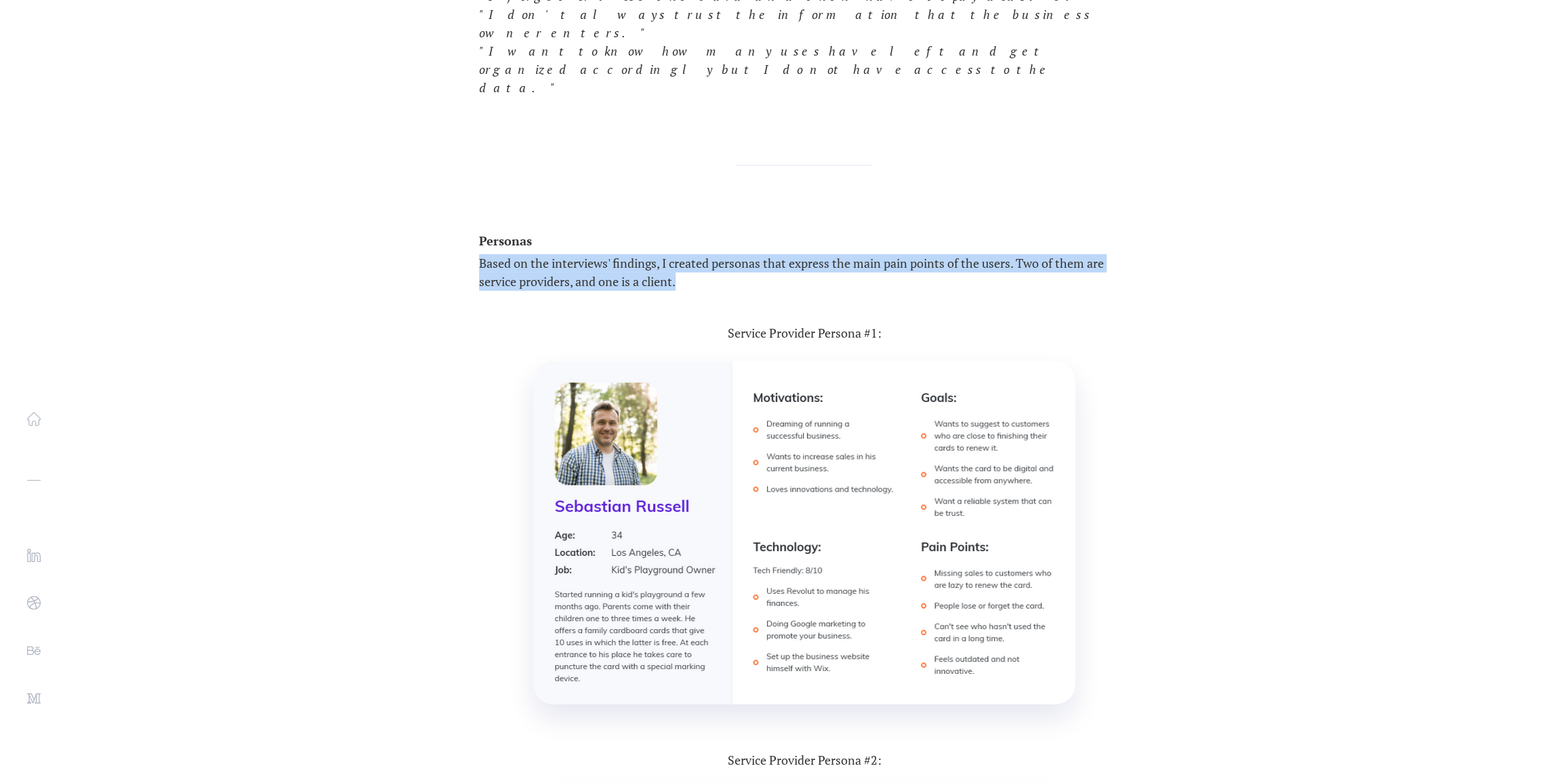
scroll to position [3443, 0]
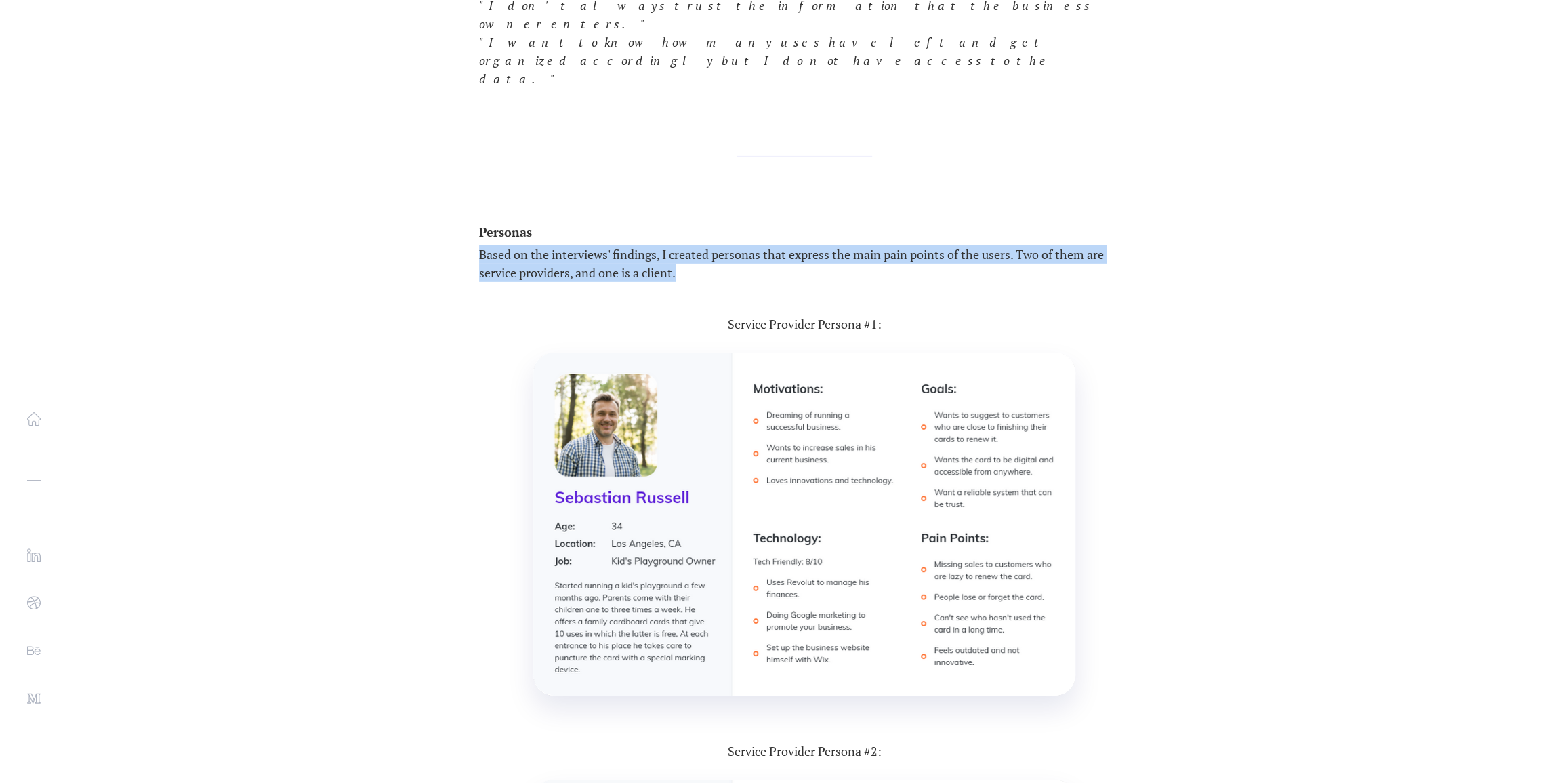
drag, startPoint x: 657, startPoint y: 440, endPoint x: 674, endPoint y: 440, distance: 17.0
click at [656, 440] on img at bounding box center [804, 524] width 542 height 343
click at [875, 384] on img at bounding box center [804, 524] width 542 height 343
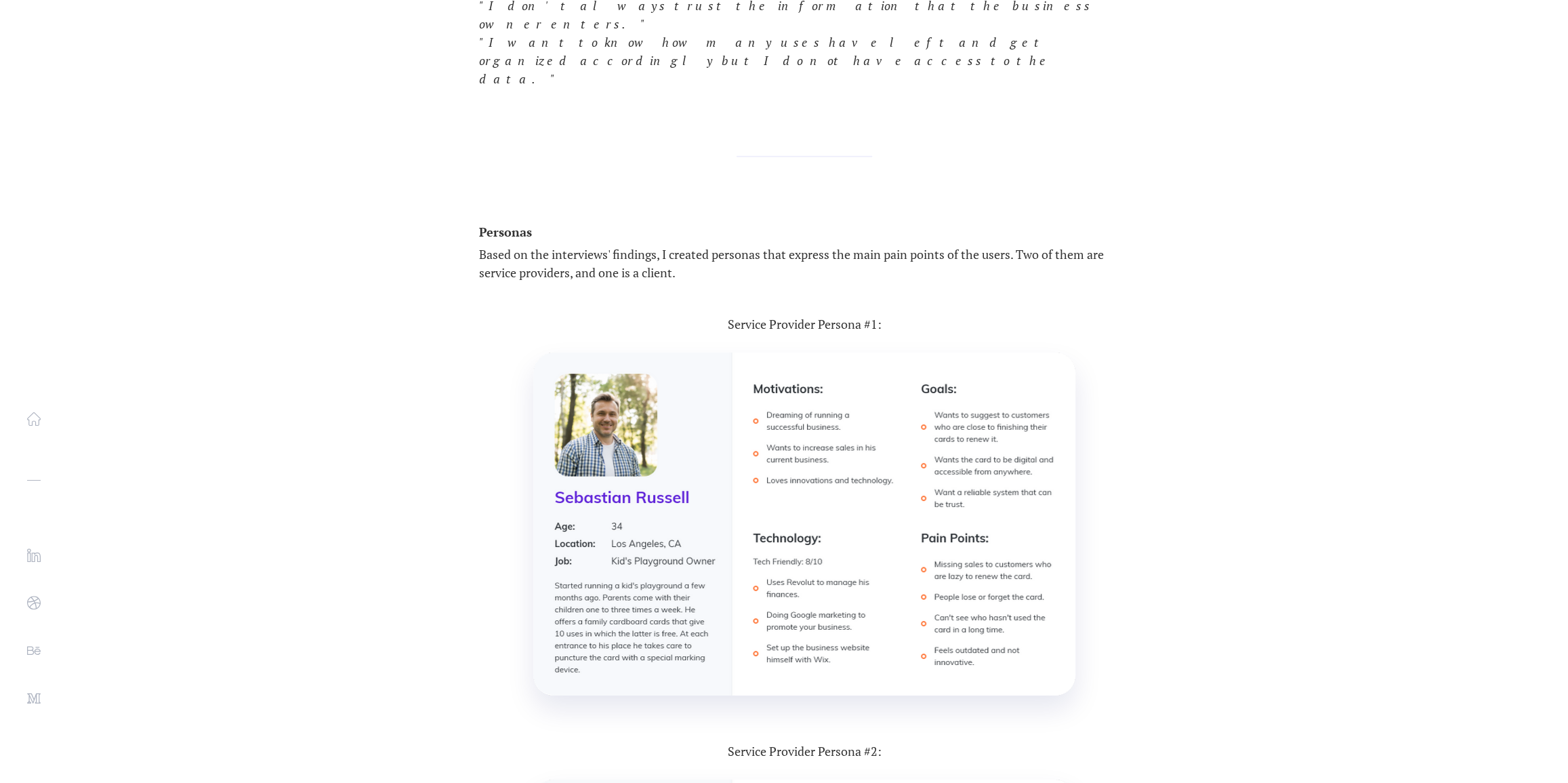
click at [831, 76] on div "Research Interviews To understand people's difficulties with the current loyalt…" at bounding box center [784, 730] width 745 height 3058
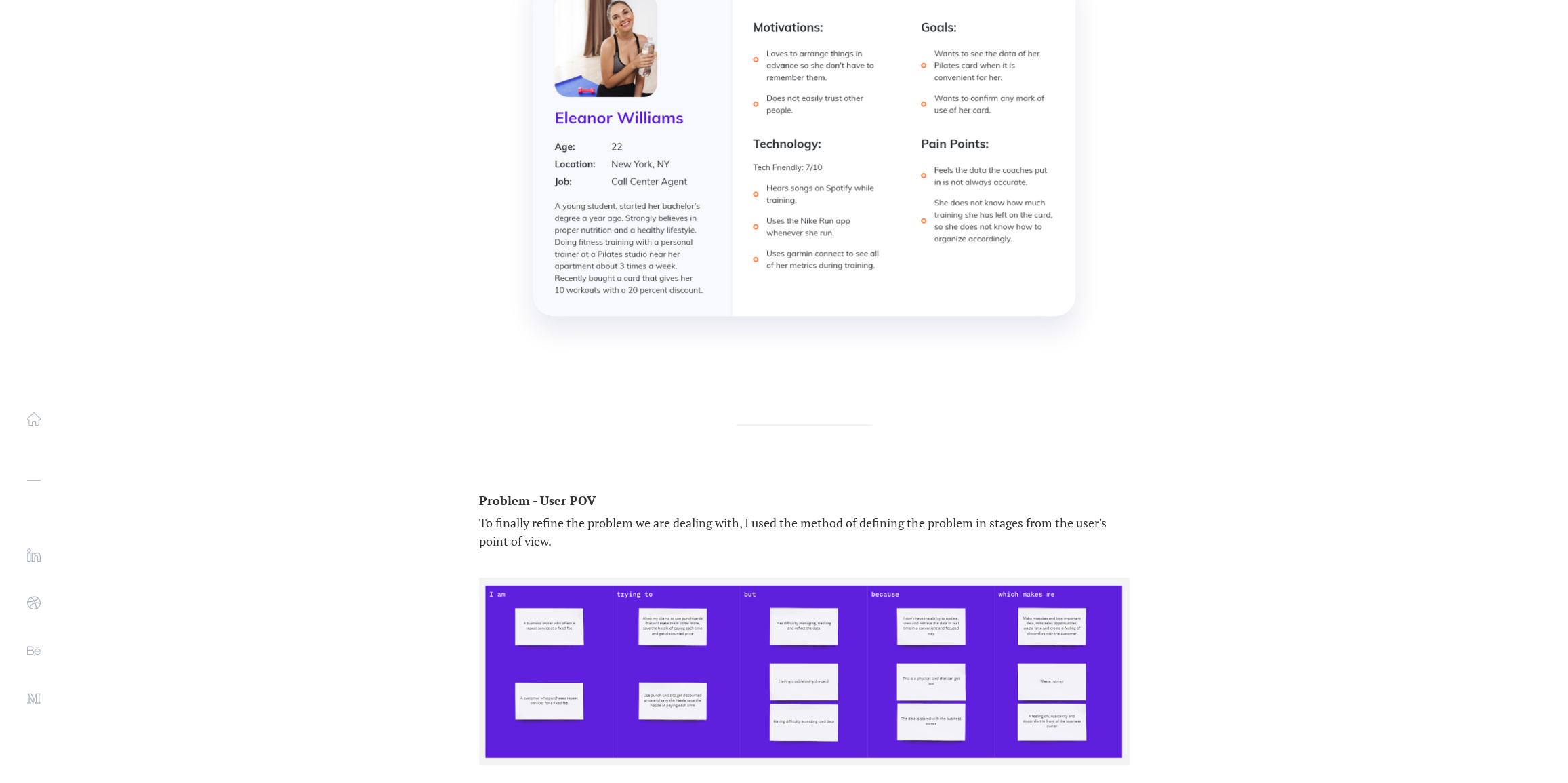
scroll to position [4737, 0]
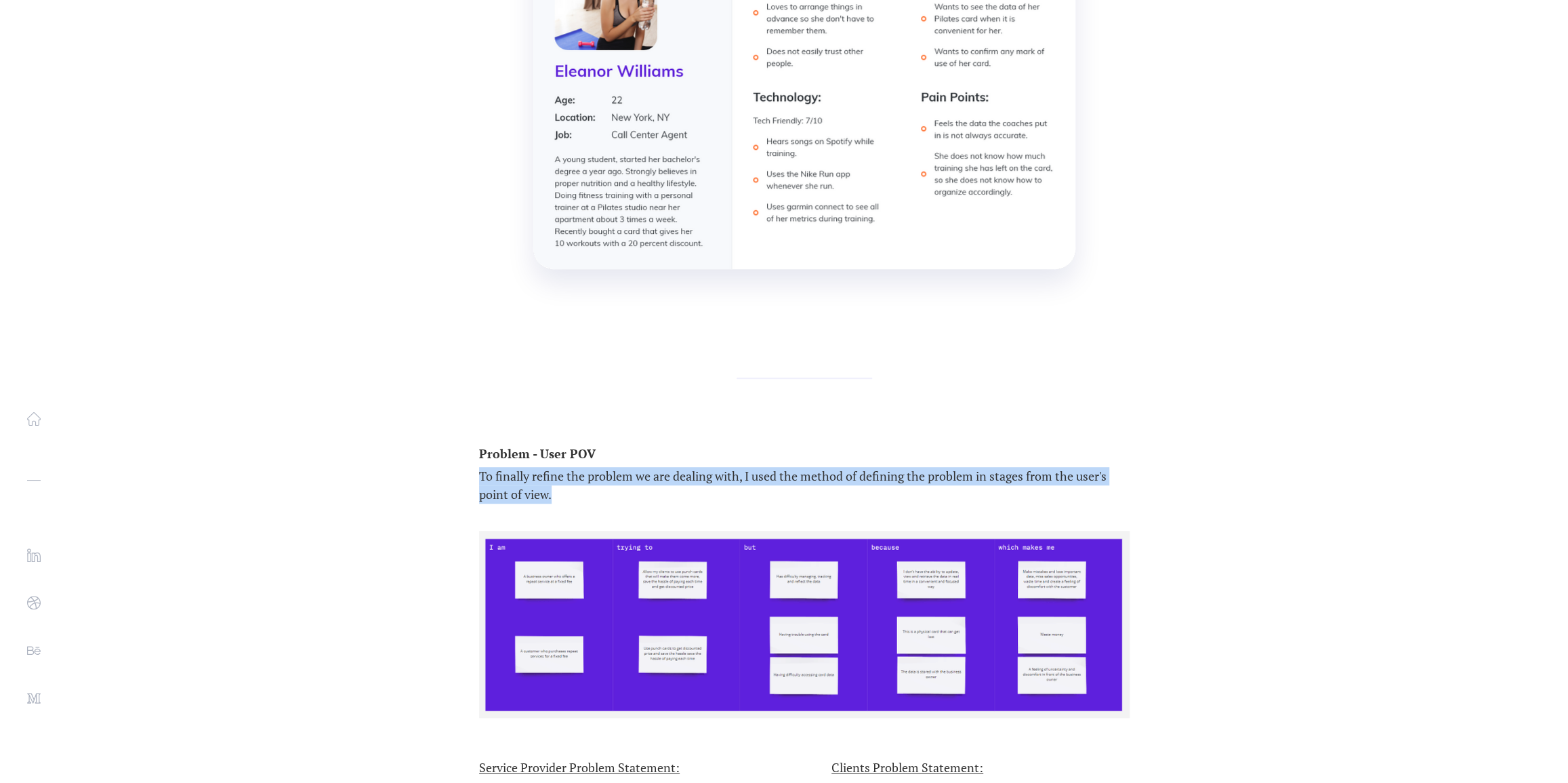
drag, startPoint x: 479, startPoint y: 330, endPoint x: 803, endPoint y: 350, distance: 324.6
click at [803, 467] on p "To finally refine the problem we are dealing with, I used the method of definin…" at bounding box center [804, 485] width 650 height 36
copy p "To finally refine the problem we are dealing with, I used the method of definin…"
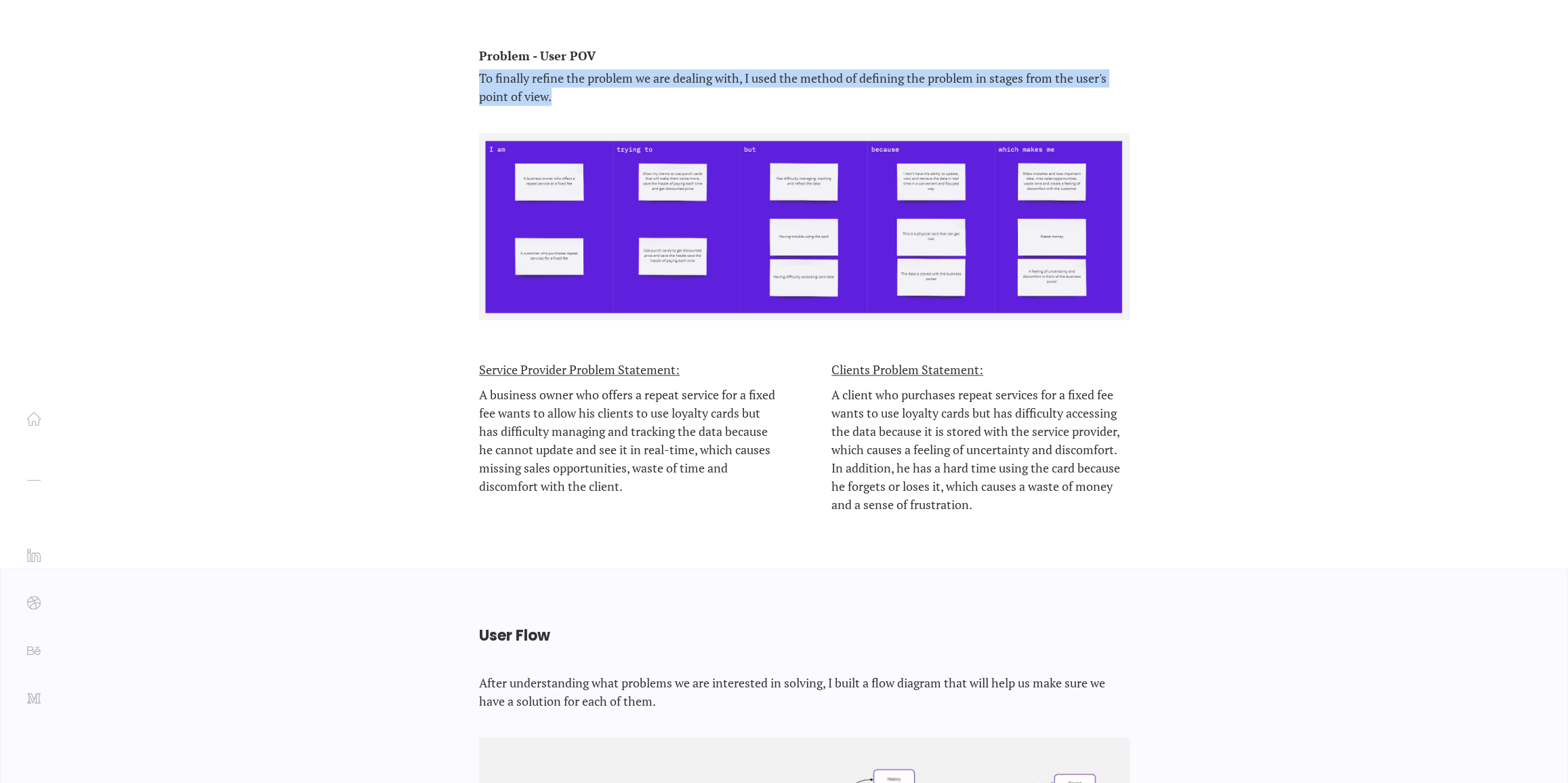
scroll to position [5168, 0]
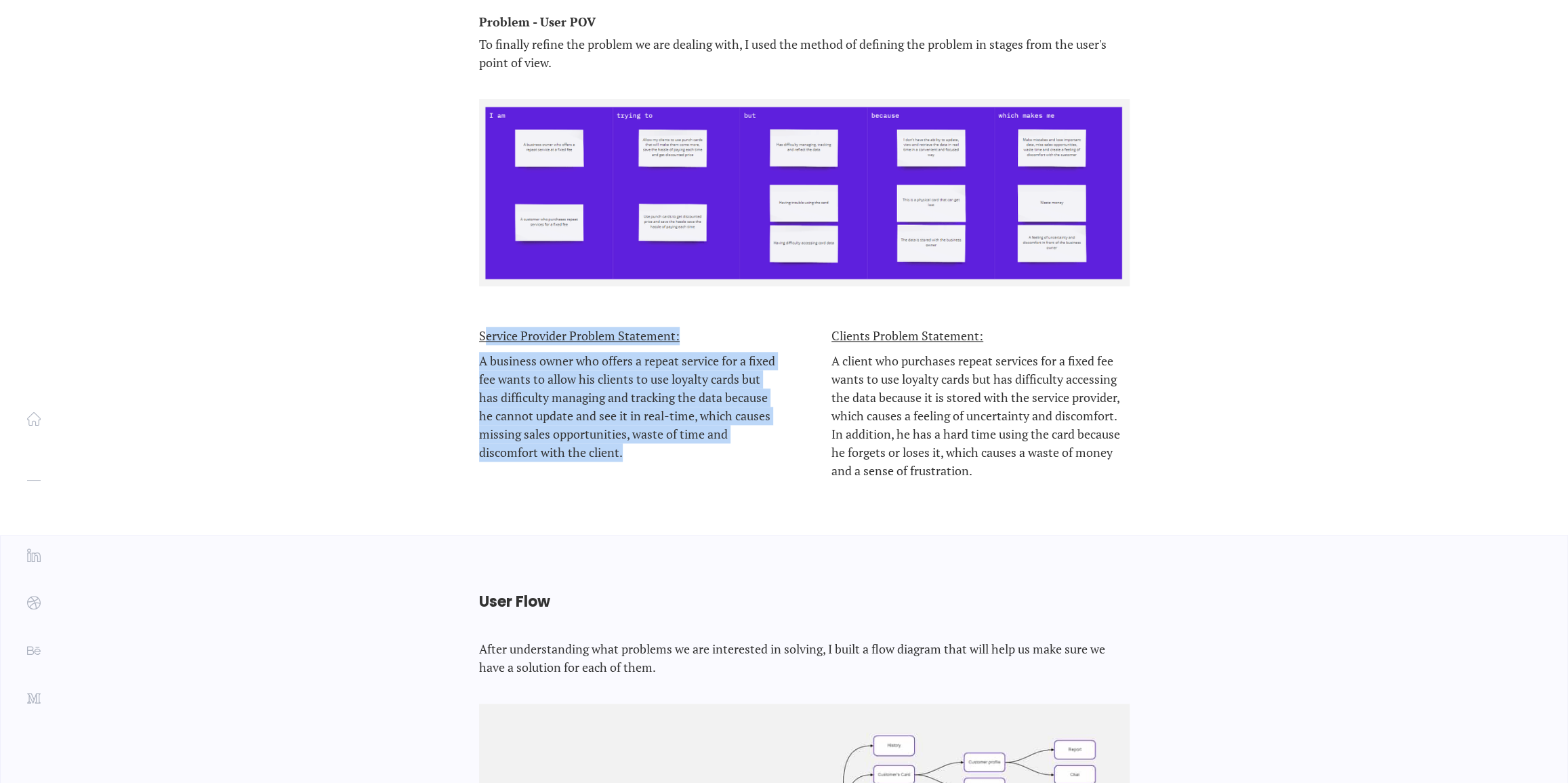
drag, startPoint x: 484, startPoint y: 184, endPoint x: 768, endPoint y: 314, distance: 312.3
click at [768, 326] on div "Service Provider Problem Statement: A business owner who offers a repeat servic…" at bounding box center [628, 403] width 298 height 153
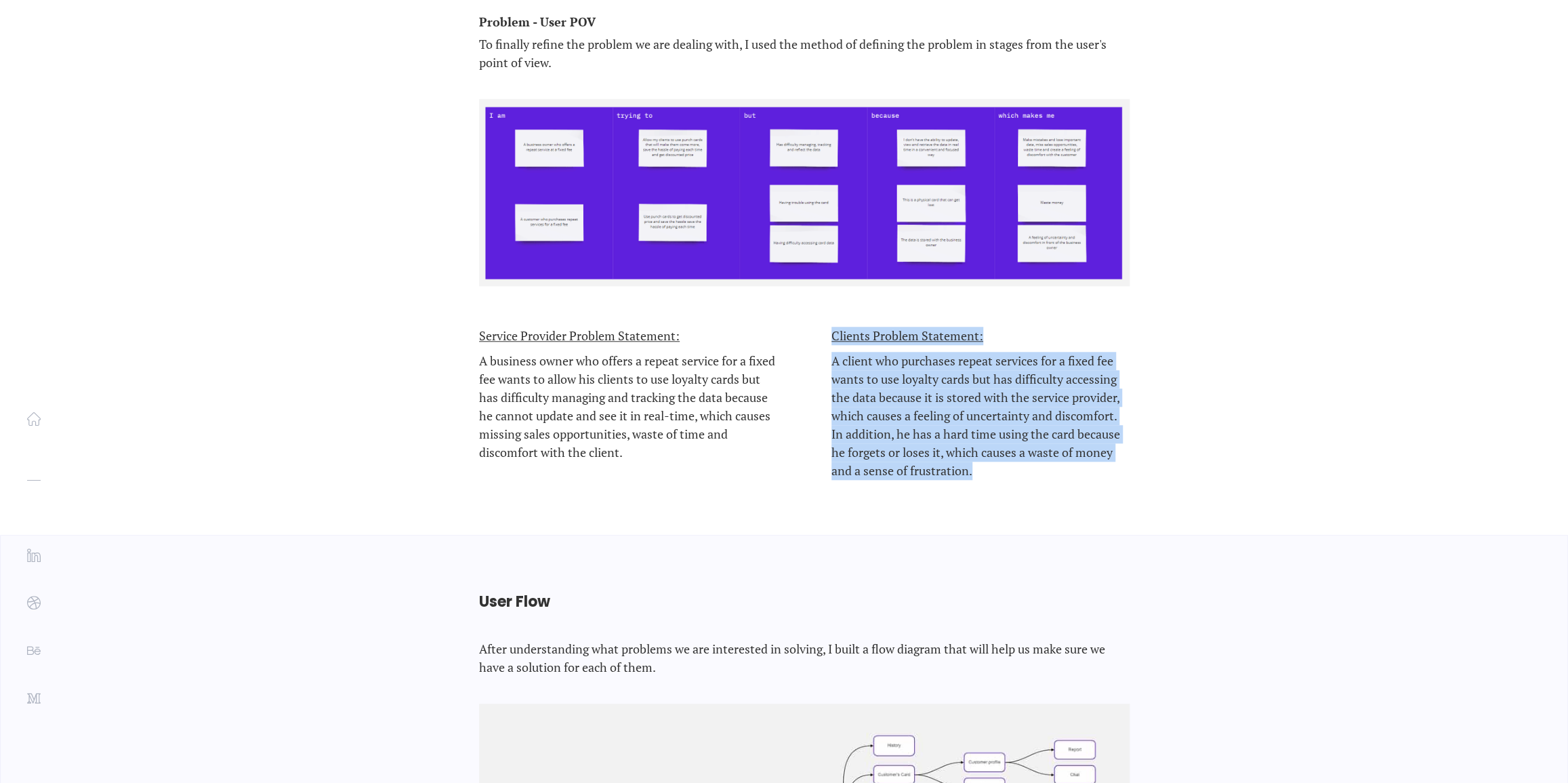
drag, startPoint x: 833, startPoint y: 190, endPoint x: 1077, endPoint y: 337, distance: 284.9
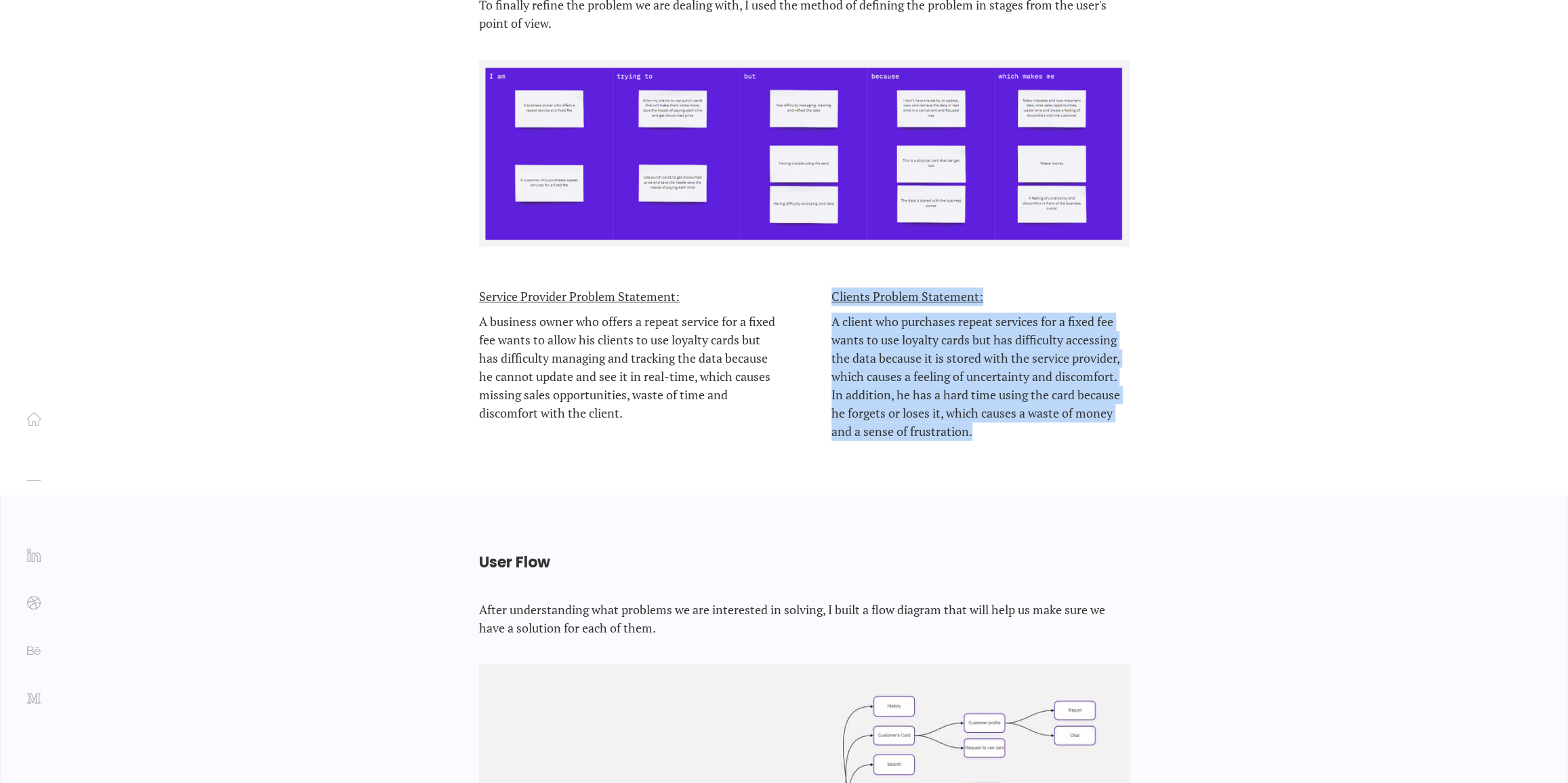
scroll to position [5354, 0]
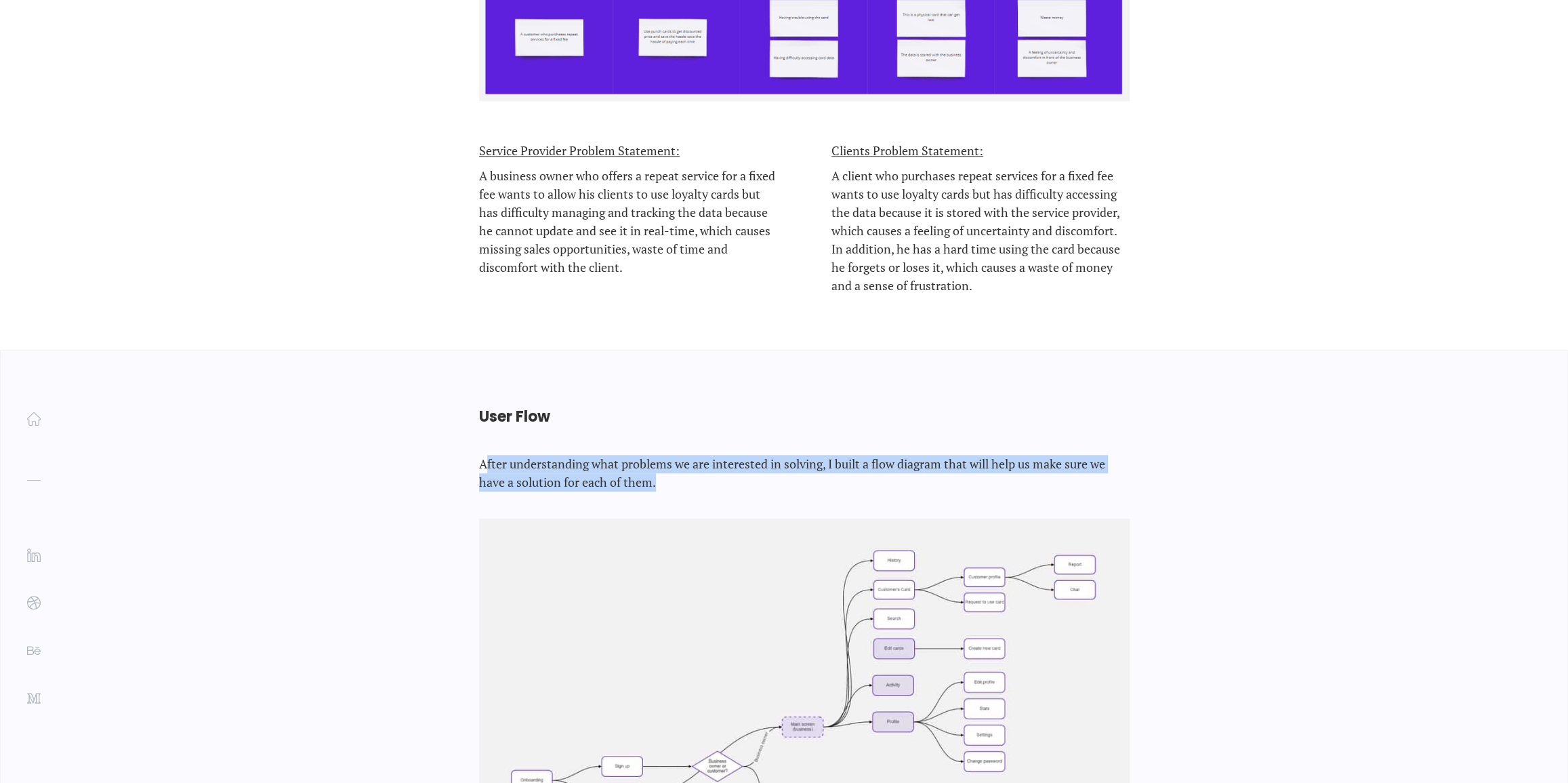
drag, startPoint x: 484, startPoint y: 320, endPoint x: 1030, endPoint y: 329, distance: 546.1
click at [1030, 455] on p "After understanding what problems we are interested in solving, I built a flow …" at bounding box center [804, 473] width 650 height 36
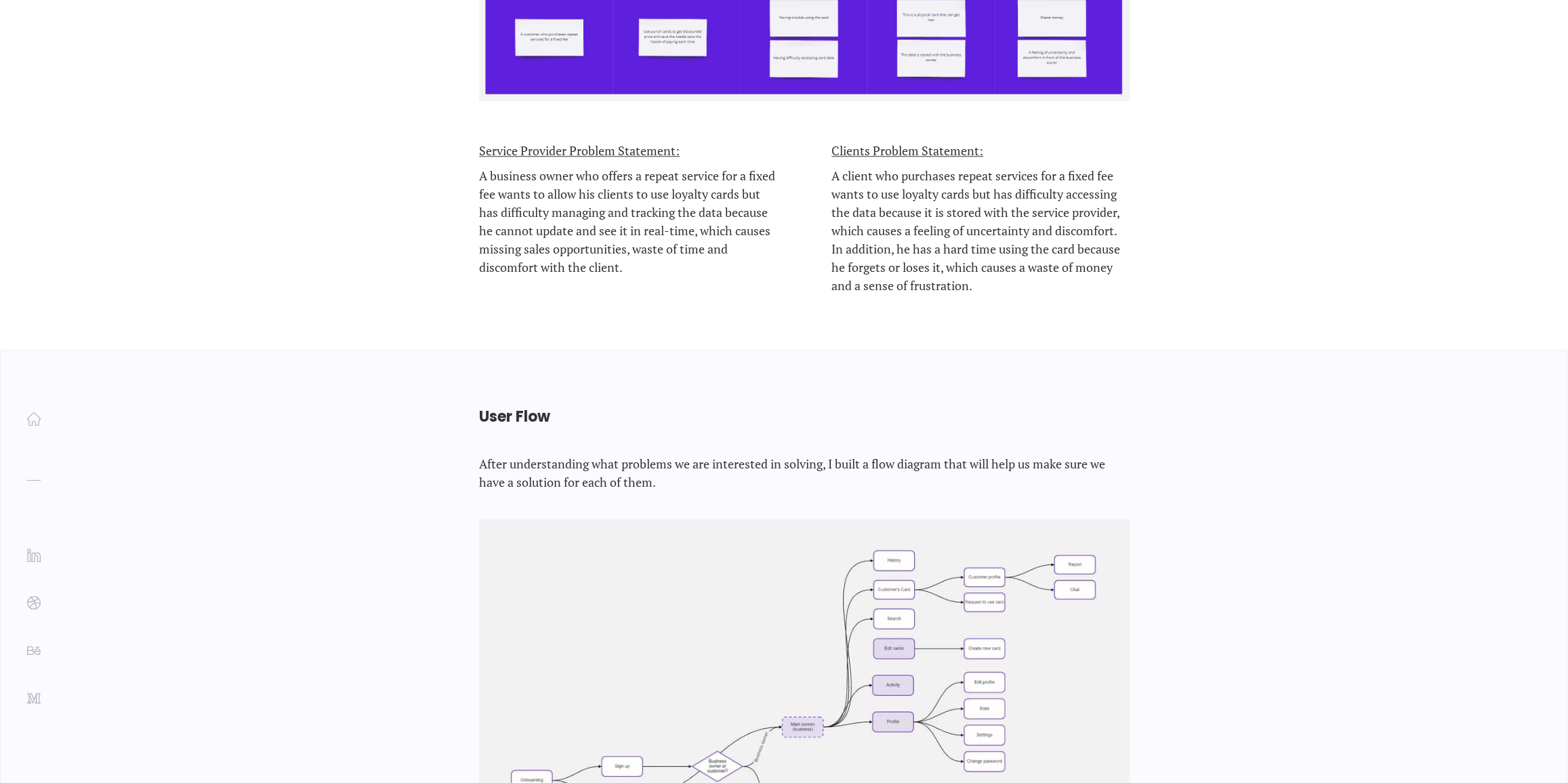
click at [417, 351] on div "User Flow After understanding what problems we are interested in solving, I bui…" at bounding box center [784, 712] width 745 height 723
drag, startPoint x: 478, startPoint y: 316, endPoint x: 751, endPoint y: 369, distance: 278.1
click at [751, 369] on div "User Flow After understanding what problems we are interested in solving, I bui…" at bounding box center [784, 712] width 745 height 723
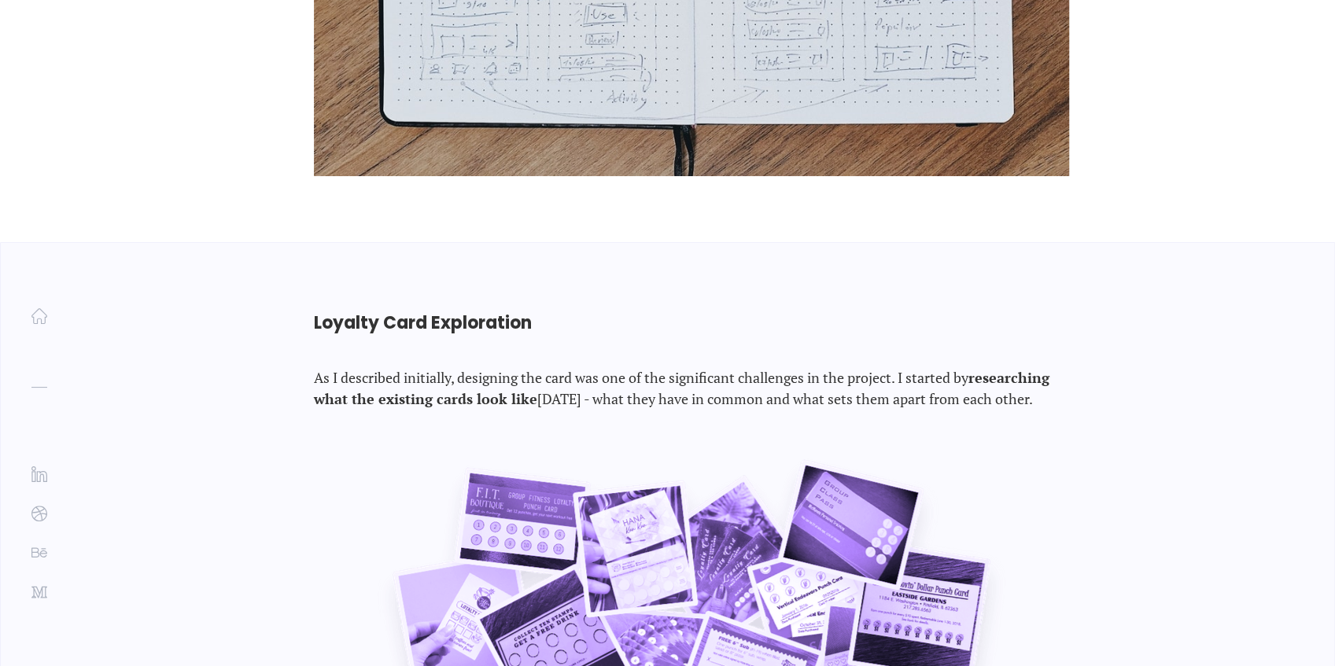
scroll to position [7936, 0]
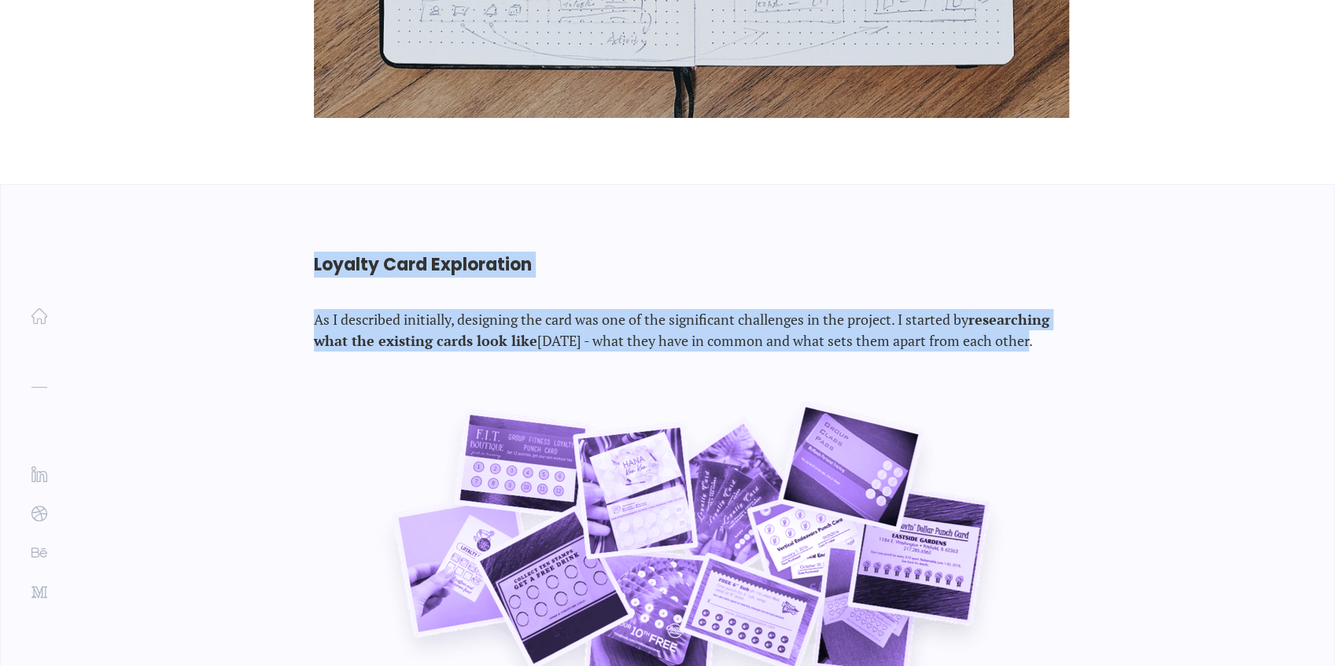
drag, startPoint x: 313, startPoint y: 97, endPoint x: 1056, endPoint y: 175, distance: 746.8
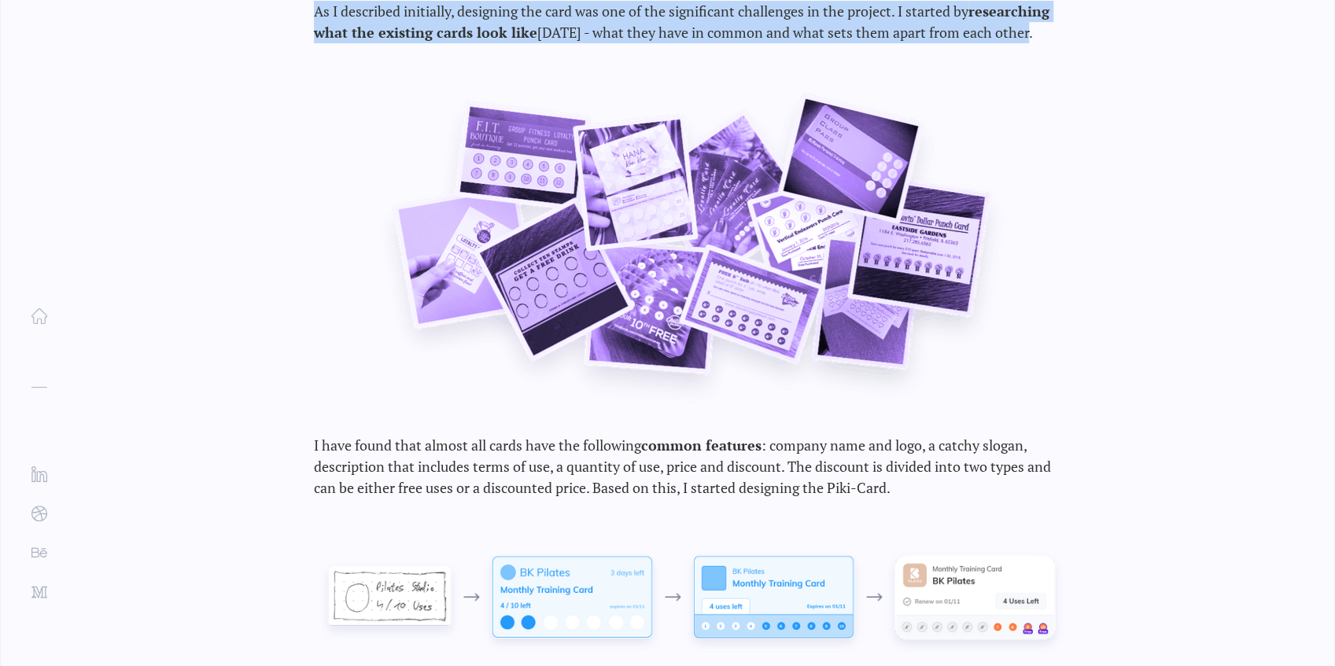
scroll to position [8251, 0]
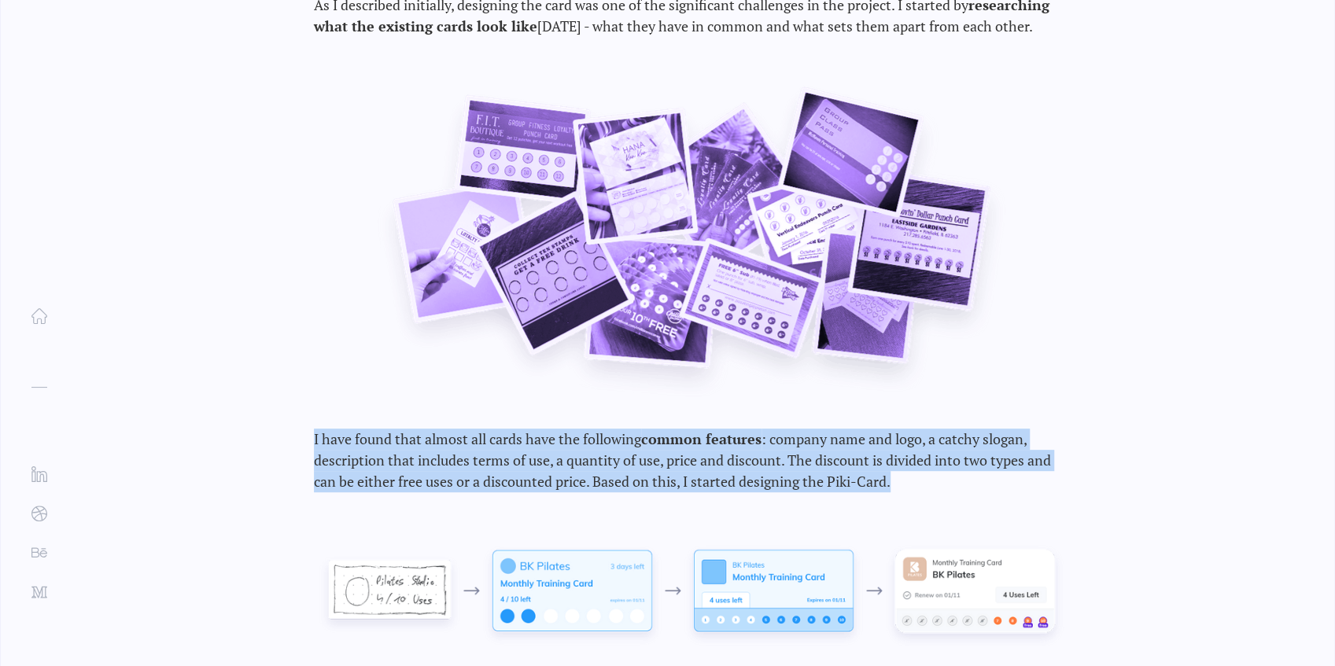
drag, startPoint x: 314, startPoint y: 264, endPoint x: 975, endPoint y: 312, distance: 663.4
click at [975, 429] on p "I have found that almost all cards have the following common features : company…" at bounding box center [691, 461] width 755 height 64
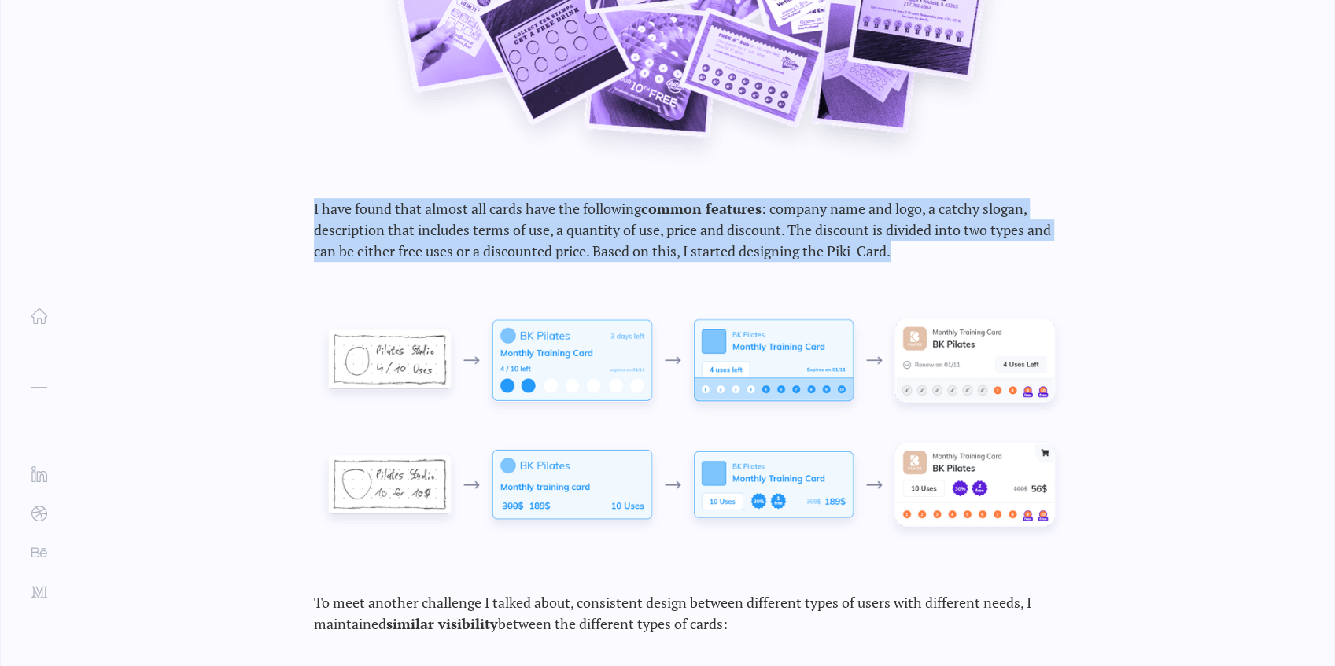
scroll to position [8565, 0]
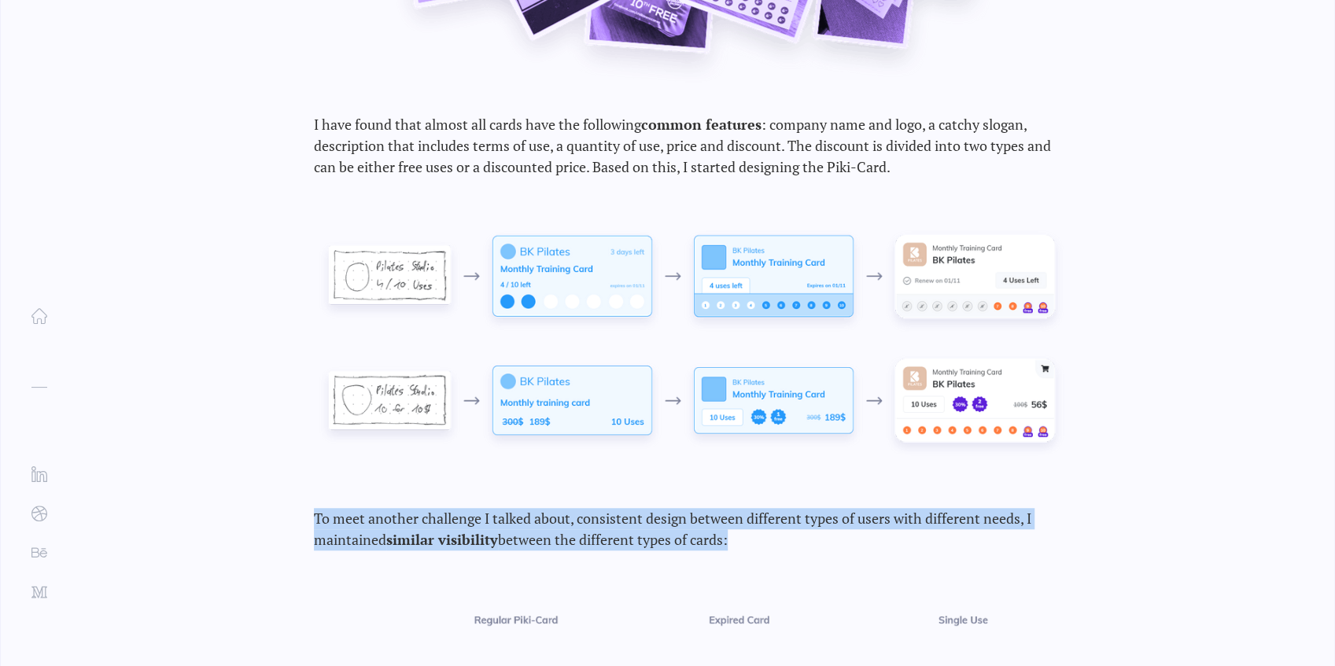
drag, startPoint x: 310, startPoint y: 348, endPoint x: 1087, endPoint y: 374, distance: 777.7
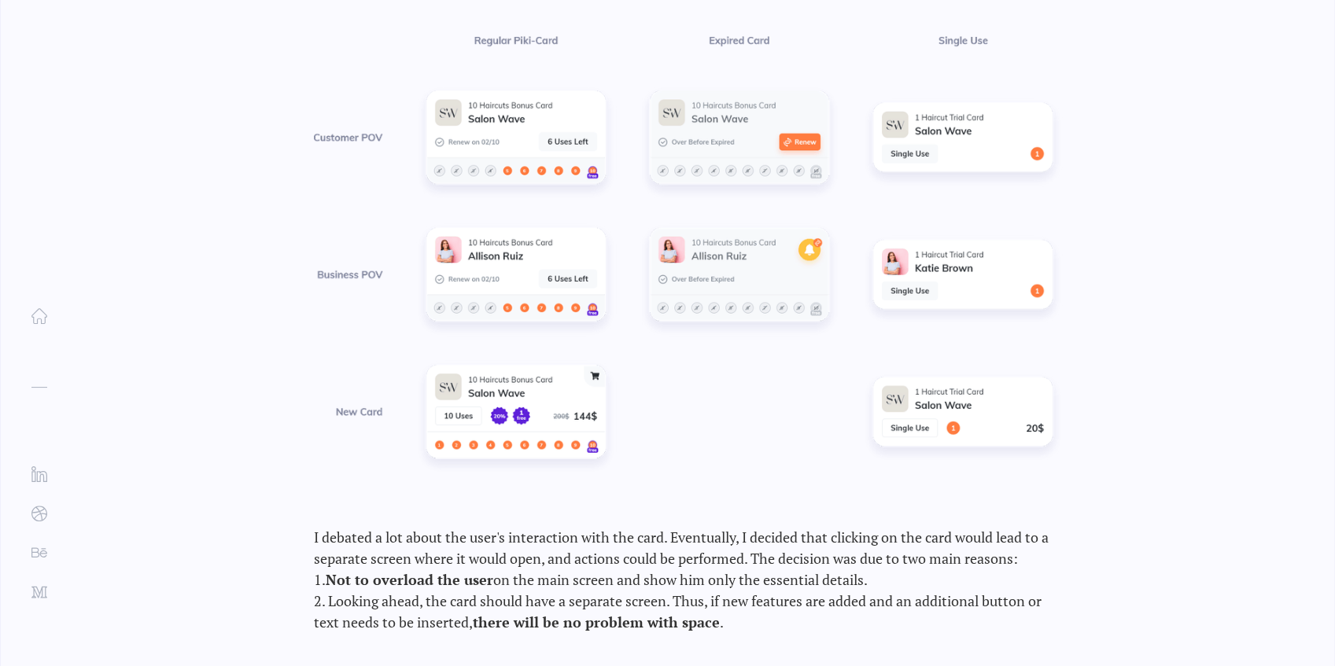
scroll to position [9247, 0]
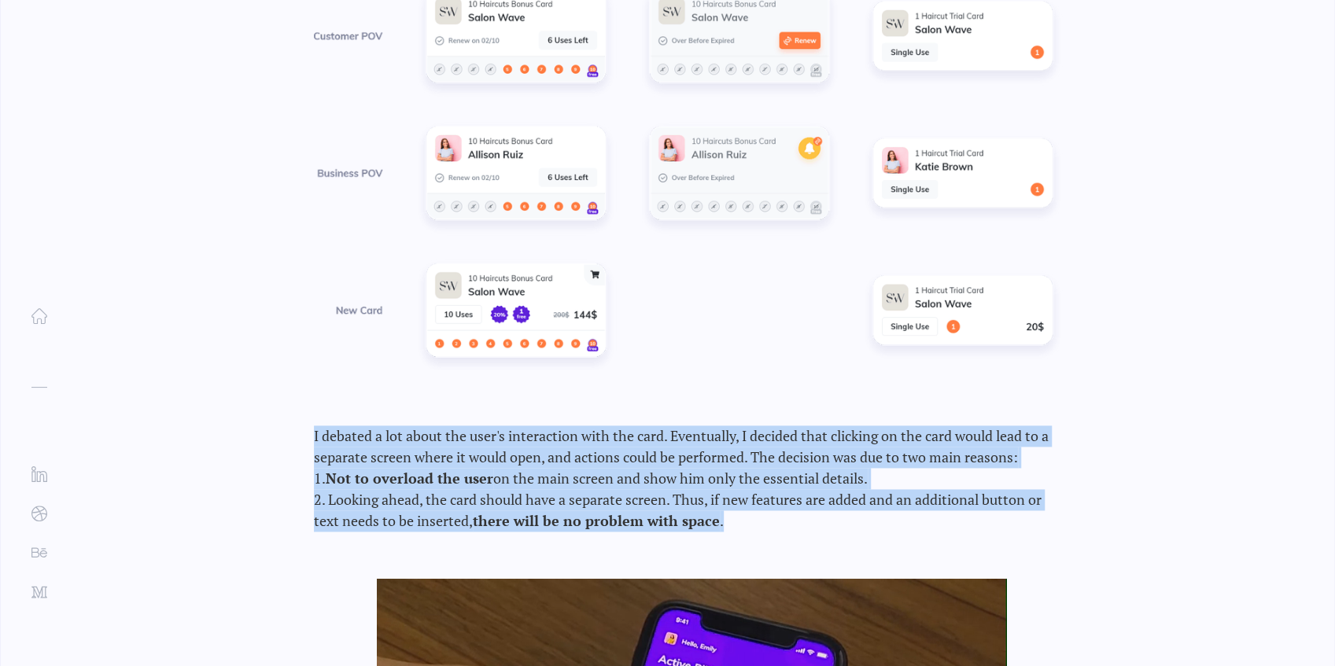
drag, startPoint x: 312, startPoint y: 262, endPoint x: 974, endPoint y: 348, distance: 667.9
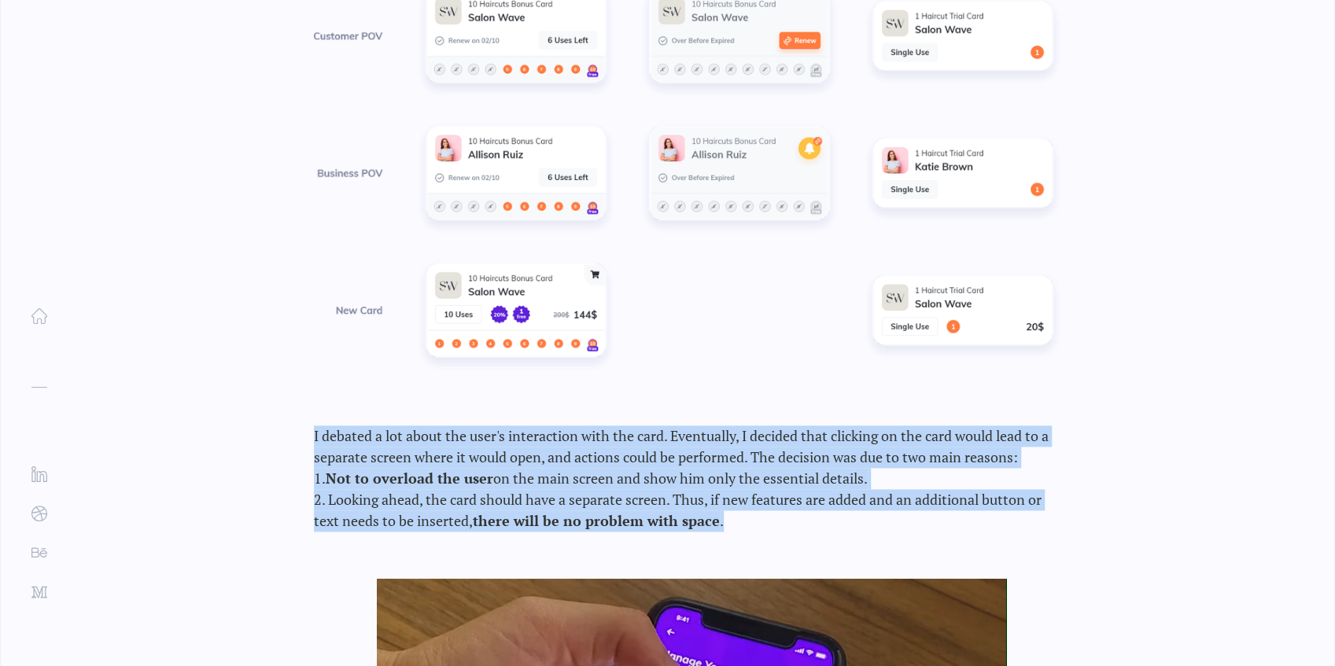
click at [974, 348] on div "Loyalty Card Exploration As I described initially, designing the card was one o…" at bounding box center [667, 82] width 865 height 2417
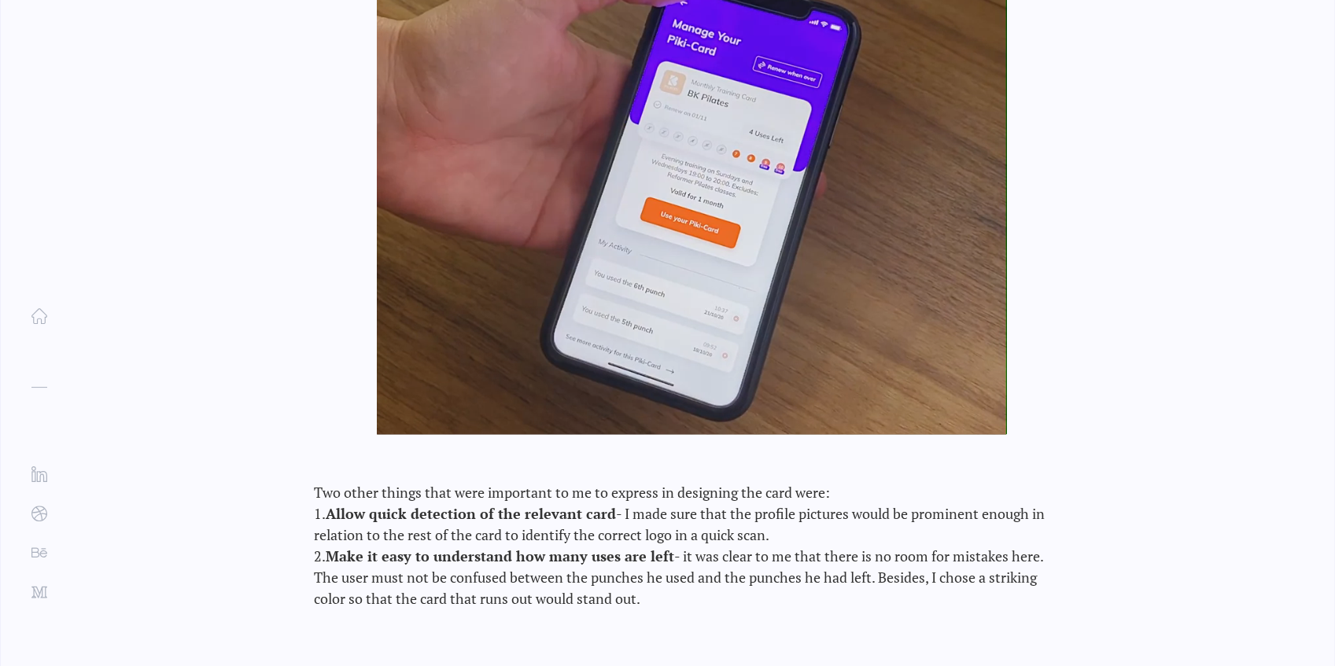
scroll to position [9929, 0]
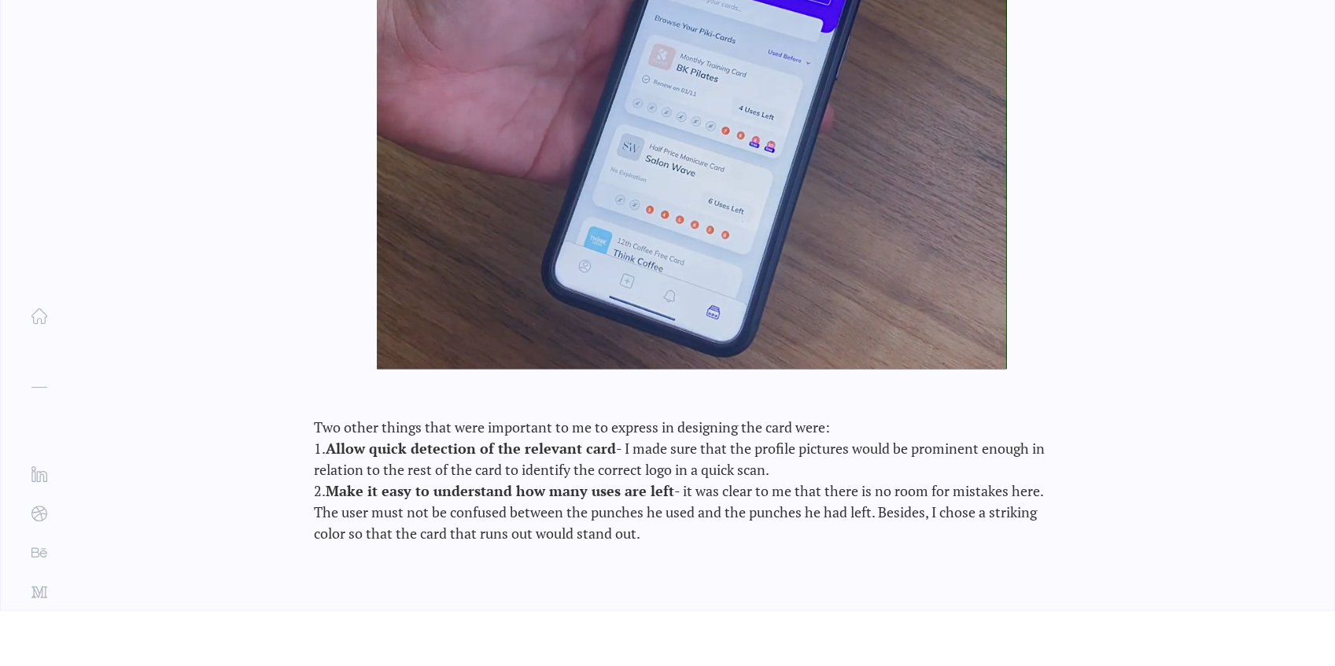
drag, startPoint x: 312, startPoint y: 257, endPoint x: 842, endPoint y: 381, distance: 544.4
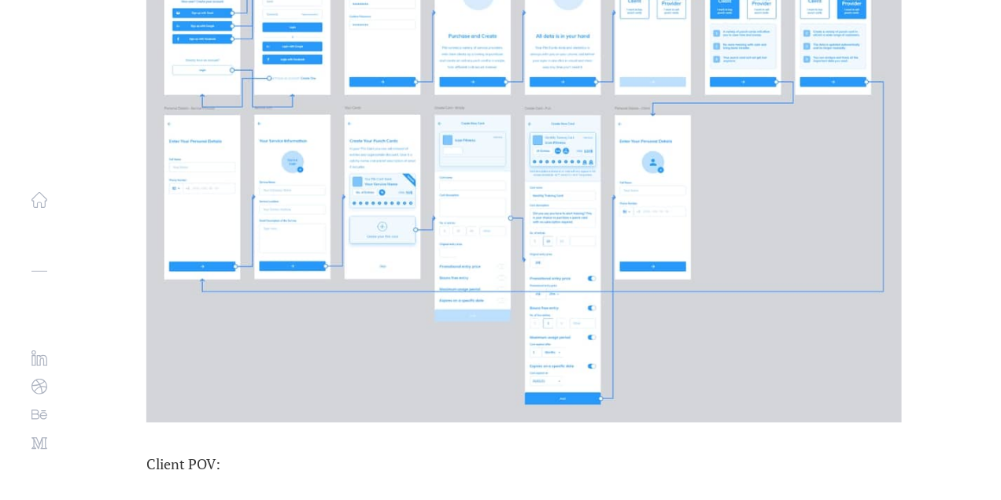
scroll to position [10833, 0]
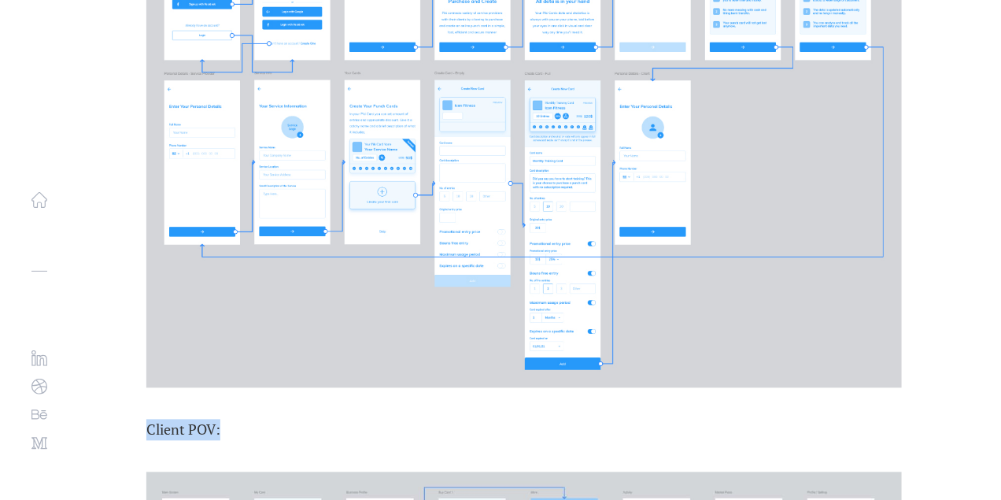
drag, startPoint x: 150, startPoint y: 264, endPoint x: 238, endPoint y: 248, distance: 89.5
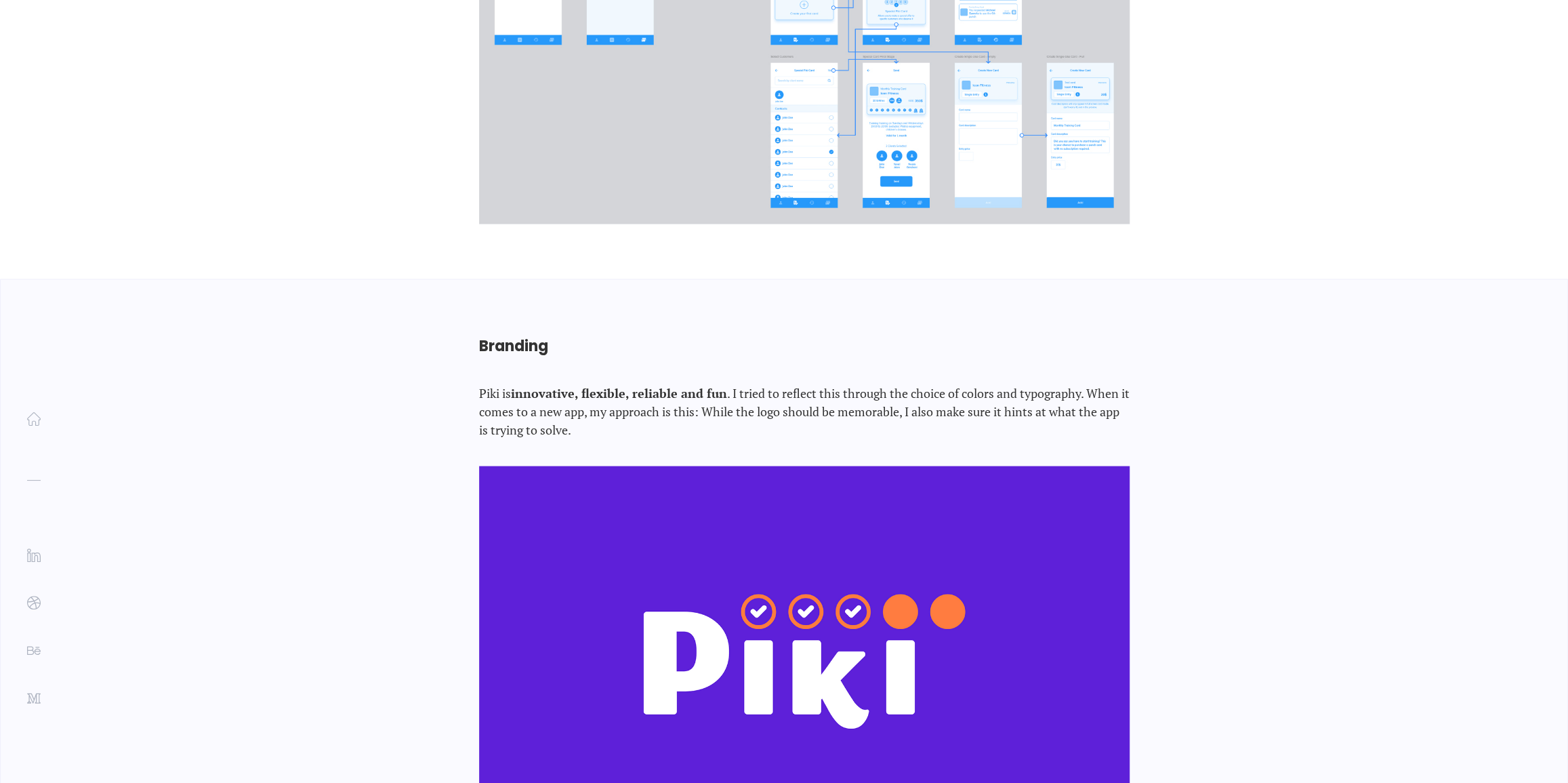
scroll to position [10709, 0]
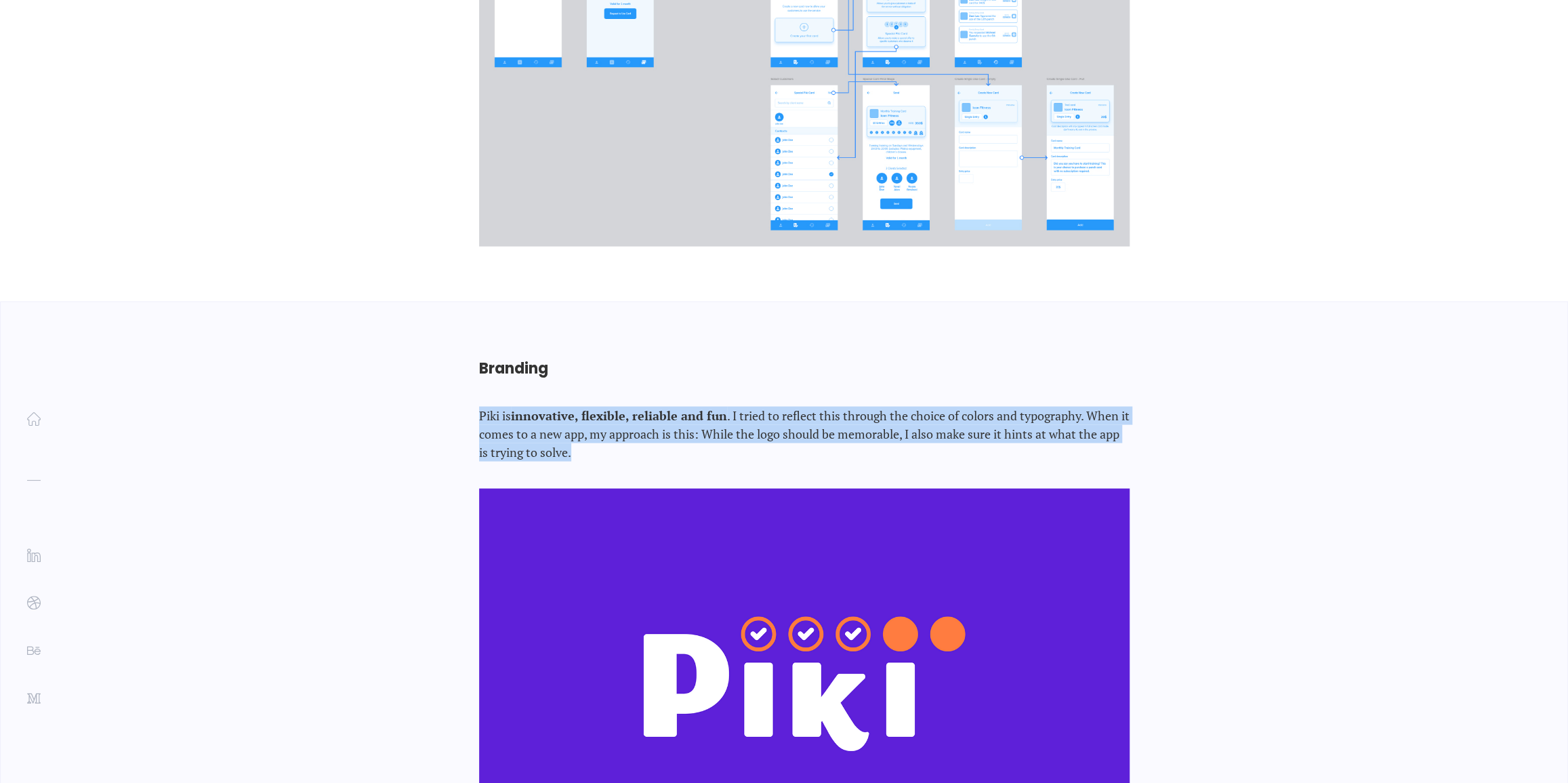
drag, startPoint x: 482, startPoint y: 262, endPoint x: 980, endPoint y: 326, distance: 502.1
click at [980, 326] on div "Branding Piki is innovative, flexible, reliable and fun . I tried to reflect th…" at bounding box center [784, 751] width 745 height 899
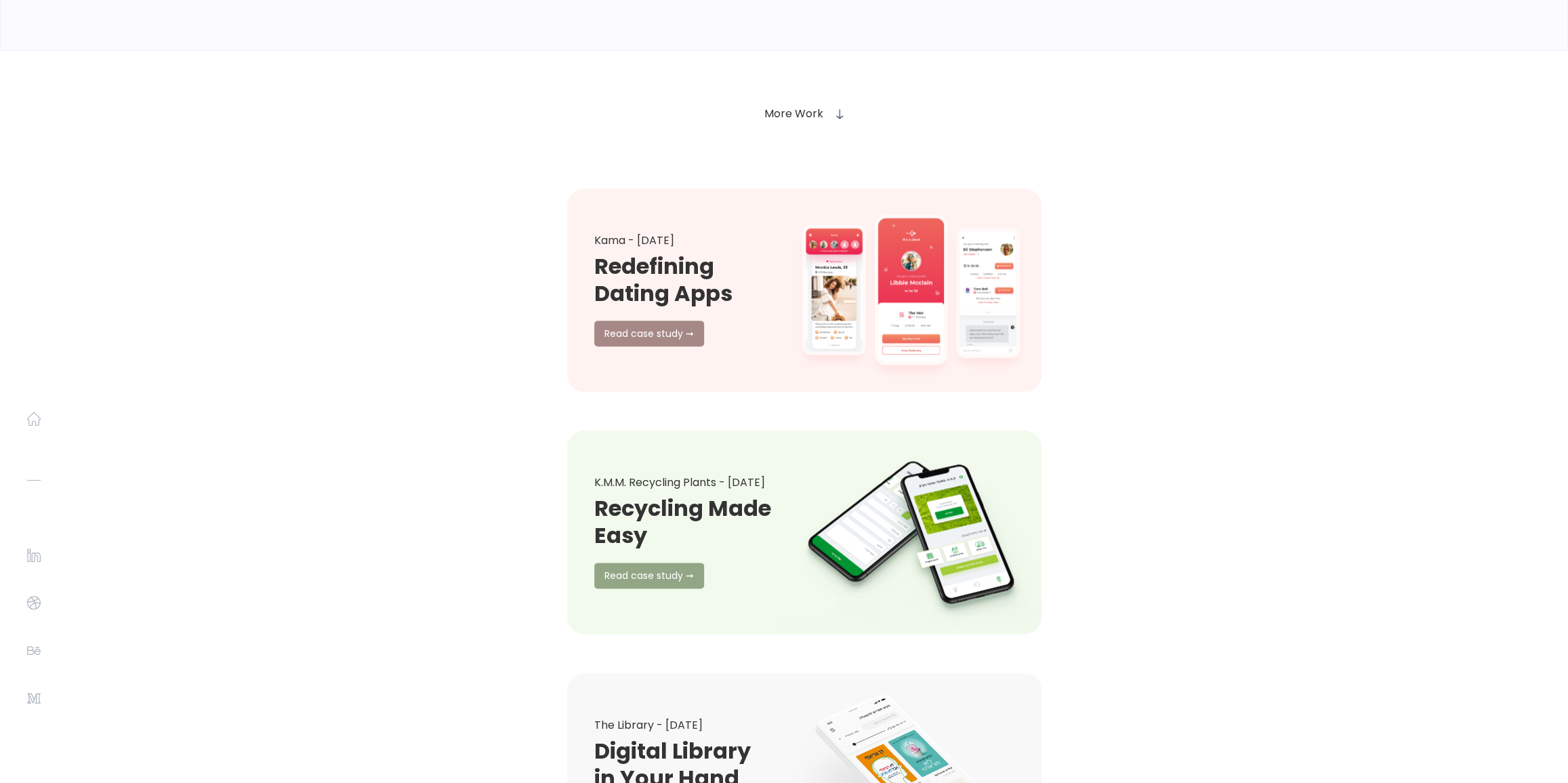
scroll to position [18341, 0]
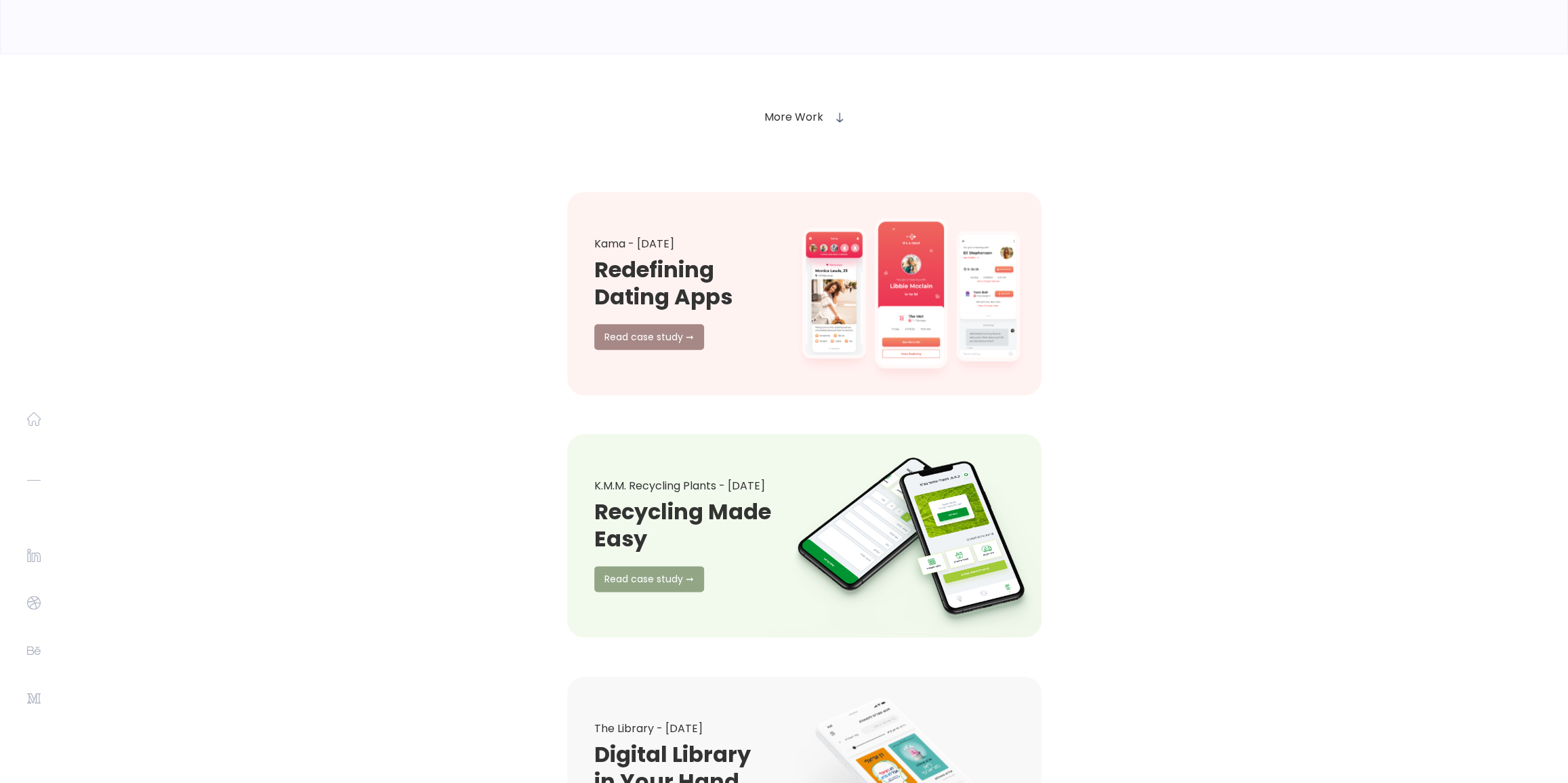
click at [803, 424] on link at bounding box center [912, 536] width 288 height 224
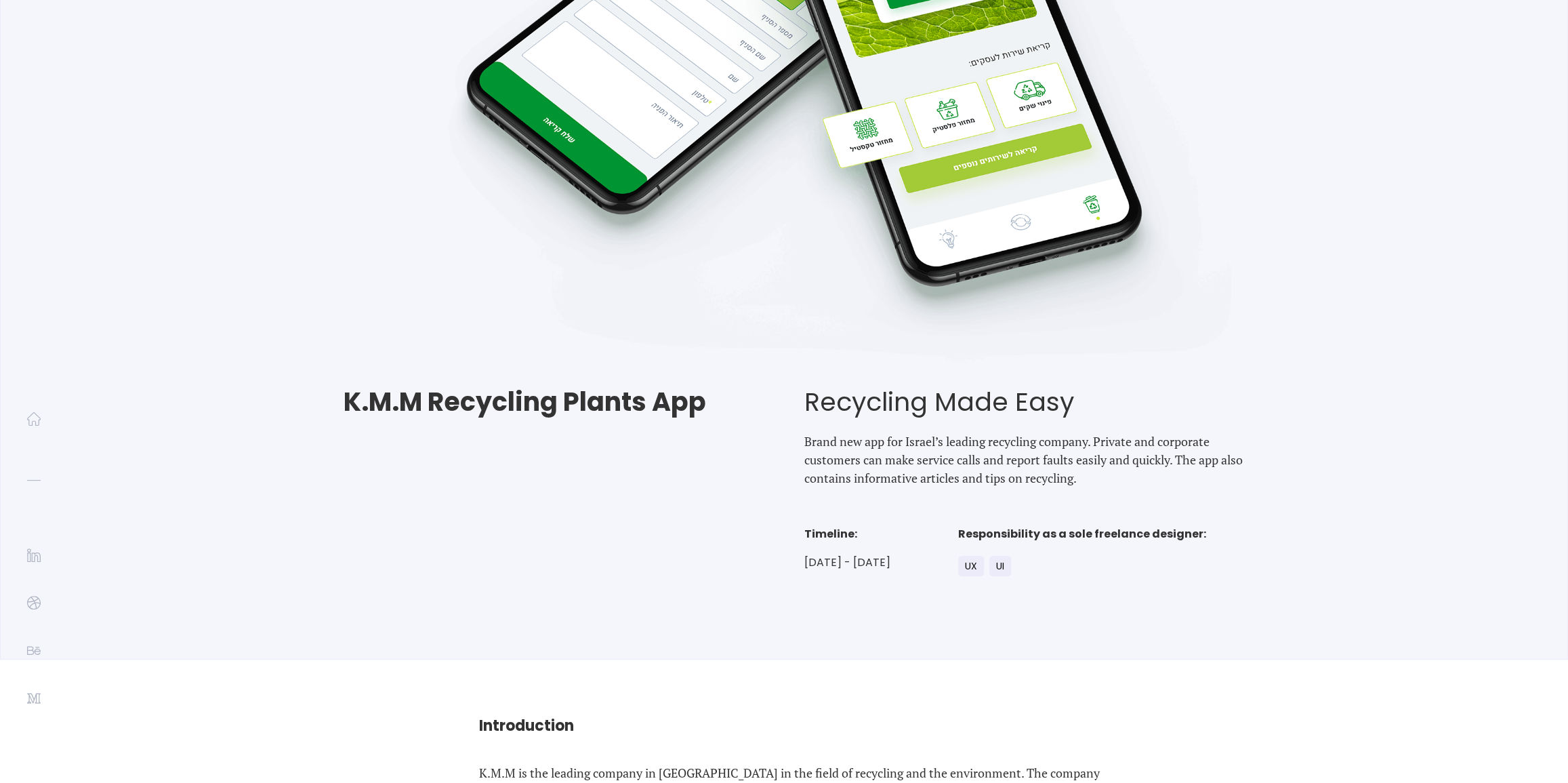
scroll to position [87, 0]
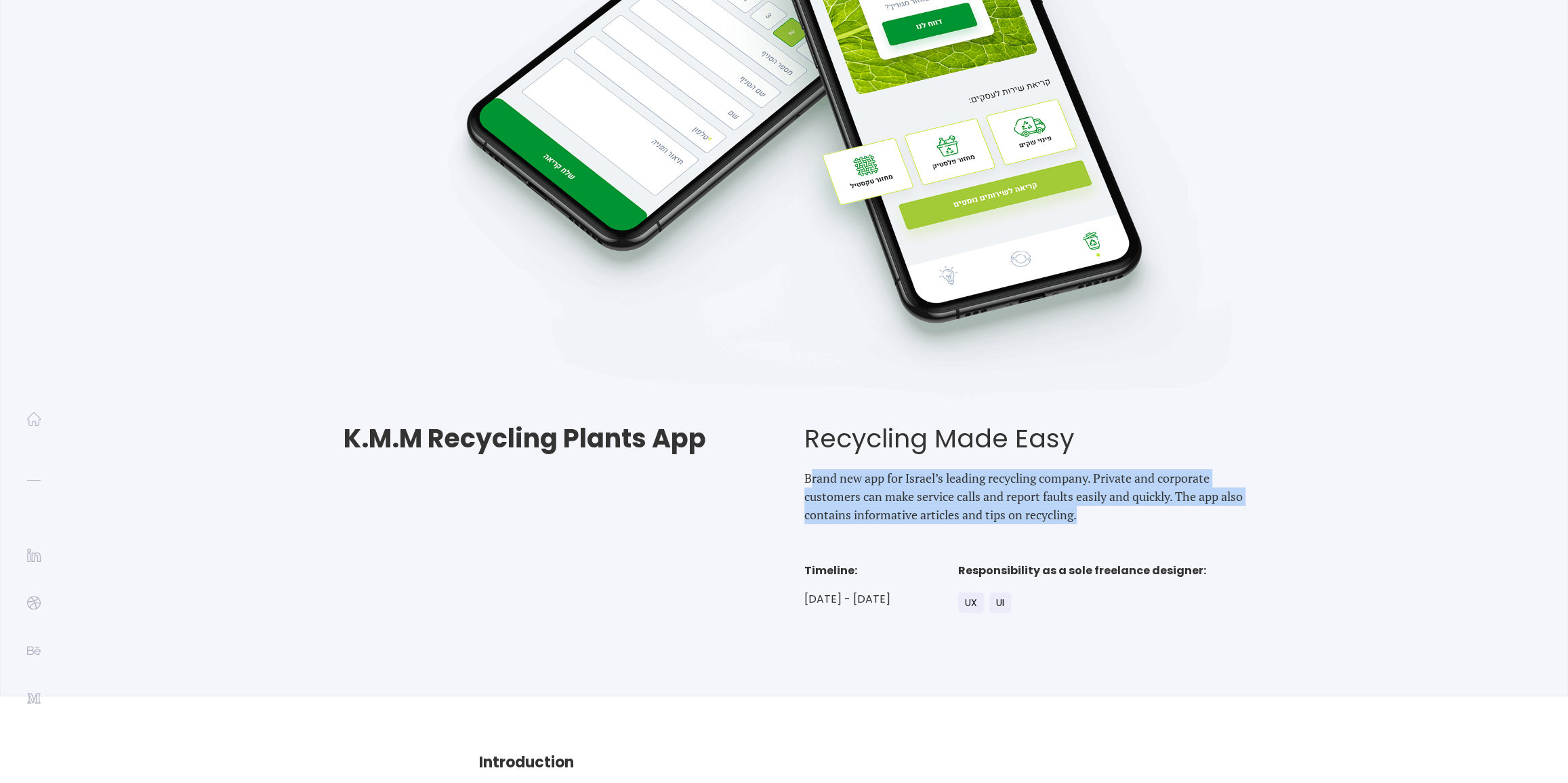
drag, startPoint x: 809, startPoint y: 482, endPoint x: 1117, endPoint y: 513, distance: 309.6
click at [1117, 513] on p "Brand new app for Israel’s leading recycling company. Private and corporate cus…" at bounding box center [1035, 496] width 461 height 55
copy p "rand new app for Israel’s leading recycling company. Private and corporate cust…"
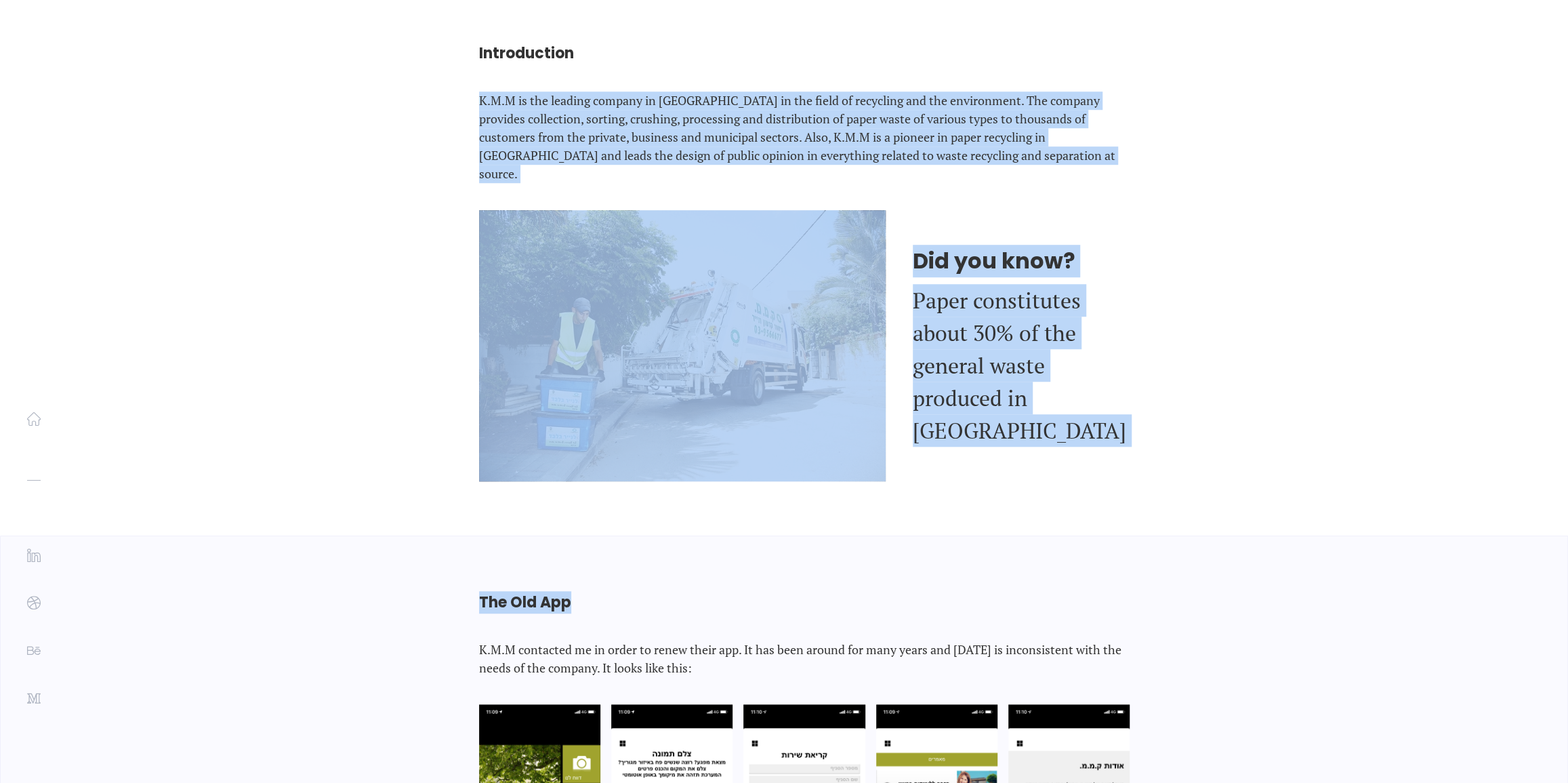
scroll to position [826, 0]
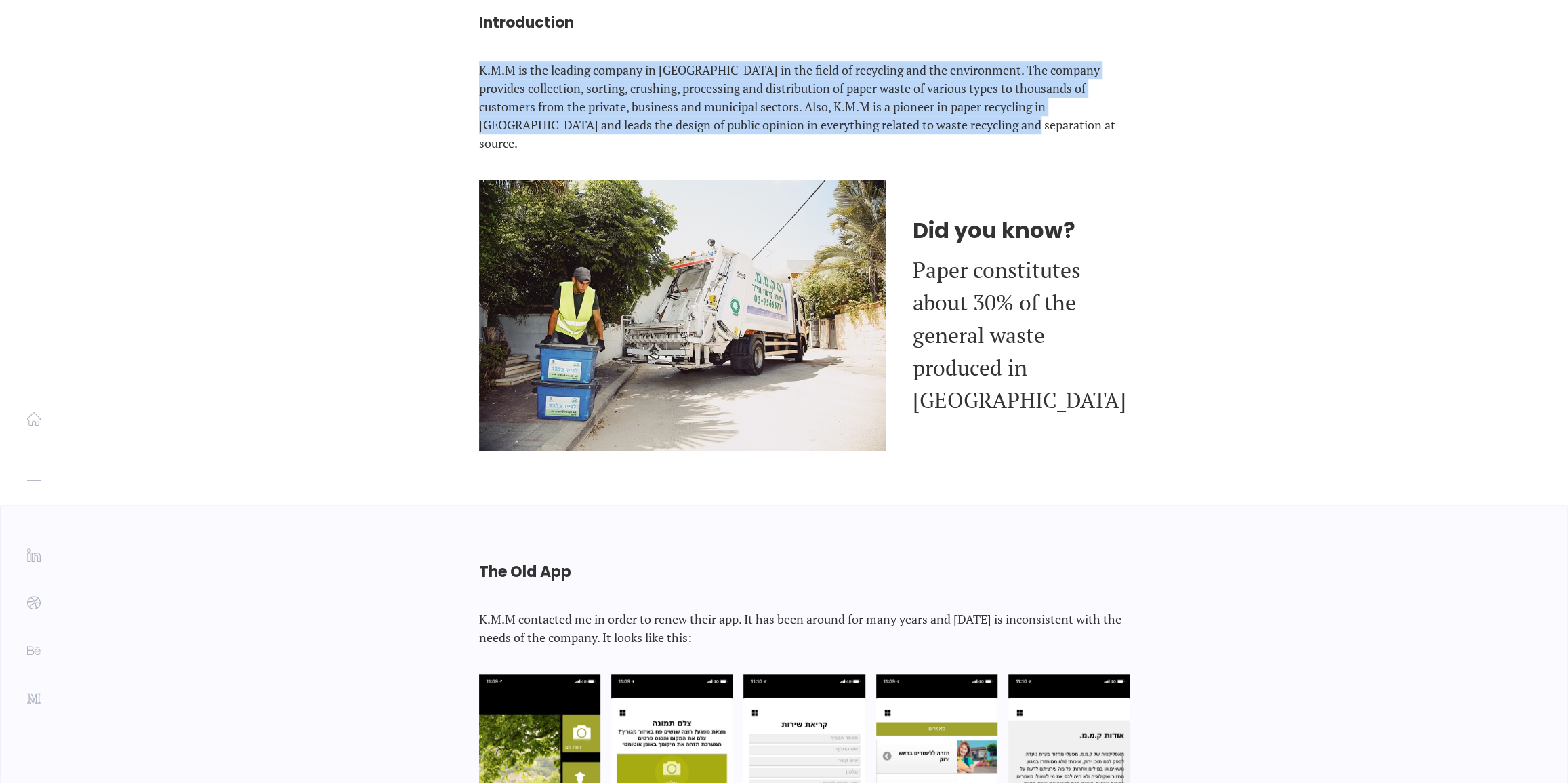
drag, startPoint x: 482, startPoint y: 250, endPoint x: 1207, endPoint y: 129, distance: 735.0
click at [1207, 129] on div "Introduction K.M.M is the leading company in [GEOGRAPHIC_DATA] in the field of …" at bounding box center [784, 231] width 1568 height 548
copy p "K.M.M is the leading company in [GEOGRAPHIC_DATA] in the field of recycling and…"
